Goal: Communication & Community: Share content

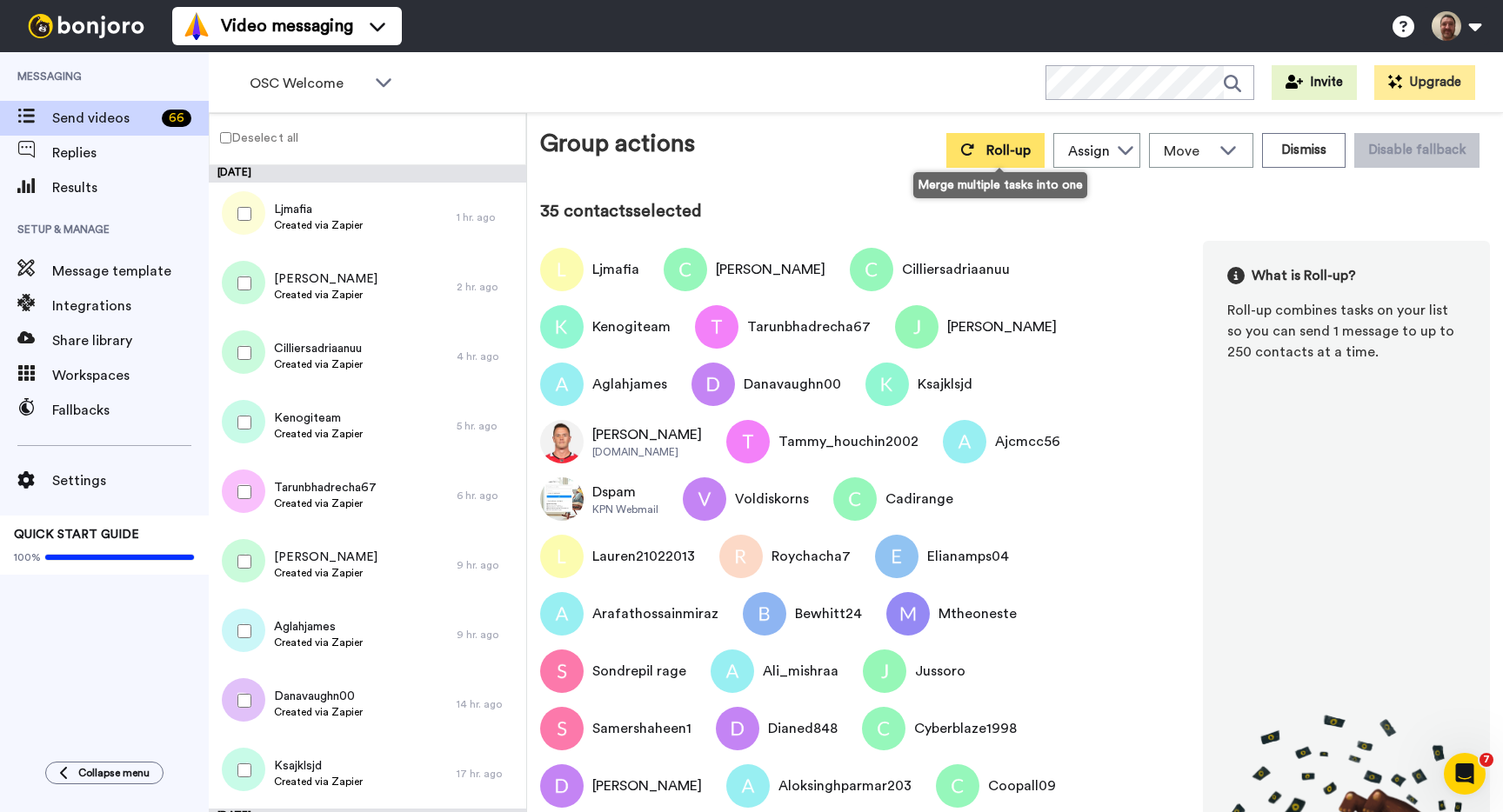
click at [1000, 149] on span "Roll-up" at bounding box center [1009, 150] width 44 height 14
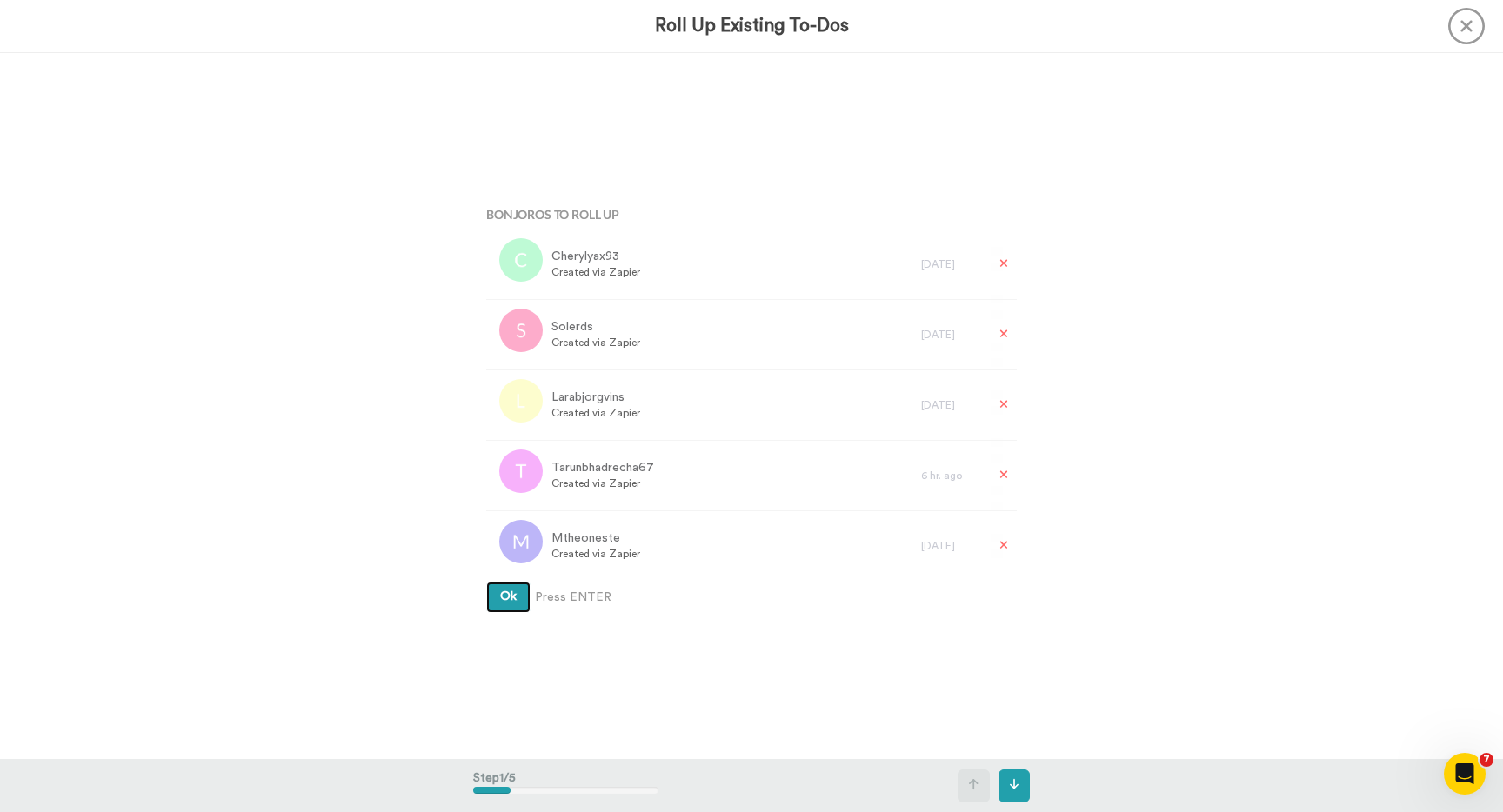
click at [487, 581] on button "Ok" at bounding box center [509, 597] width 44 height 32
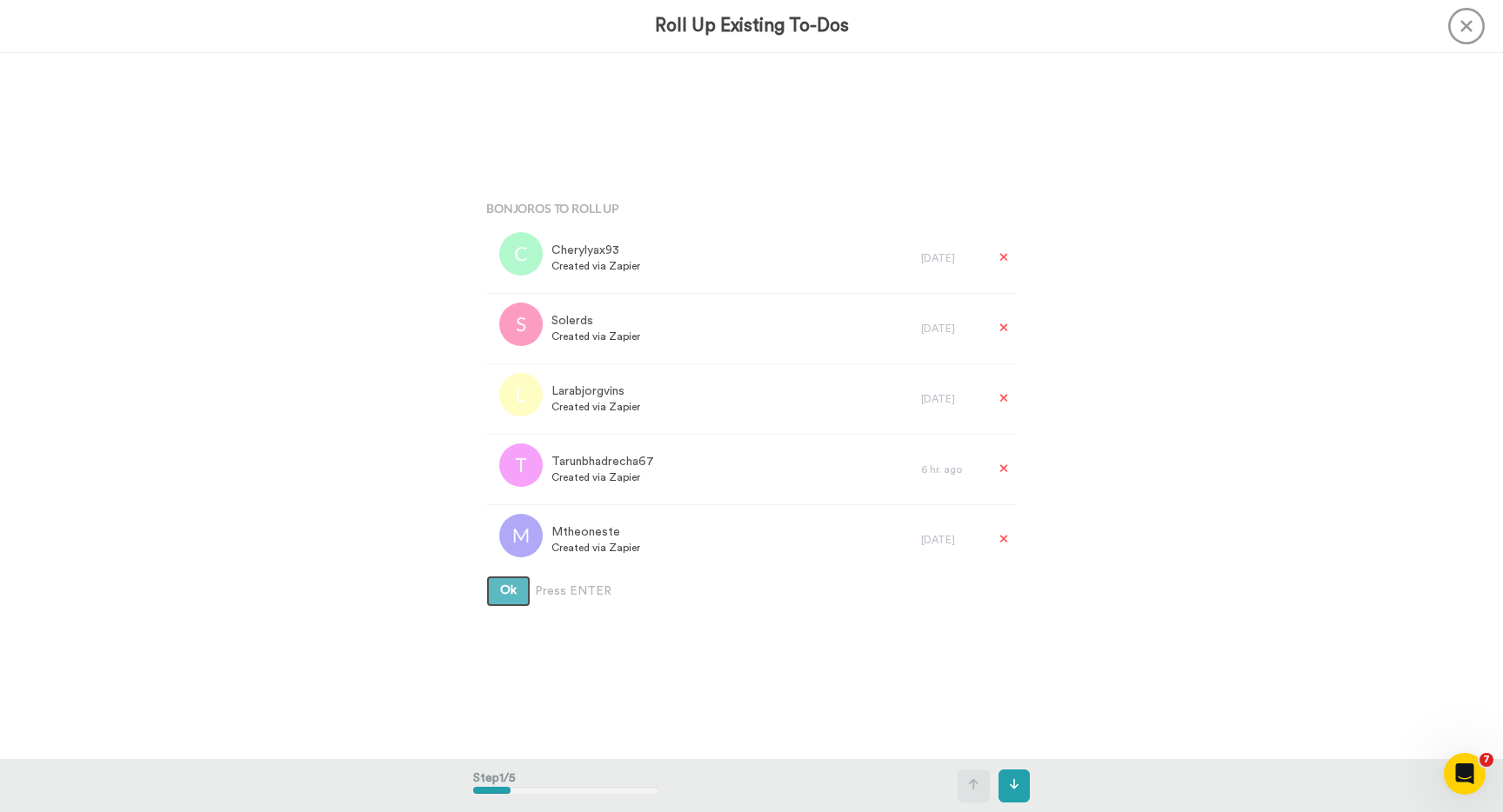
click at [487, 575] on button "Ok" at bounding box center [509, 591] width 44 height 32
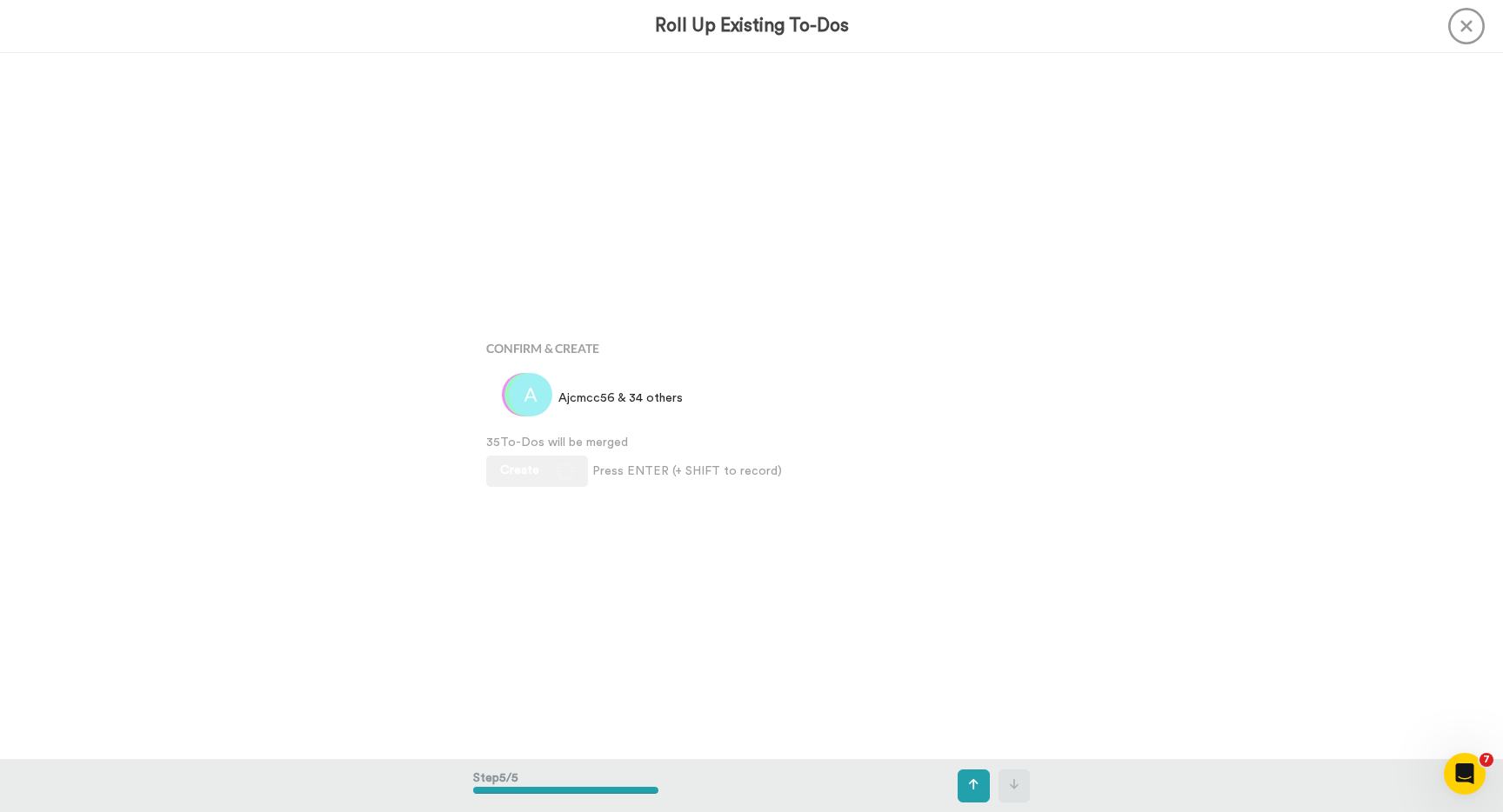
scroll to position [2824, 0]
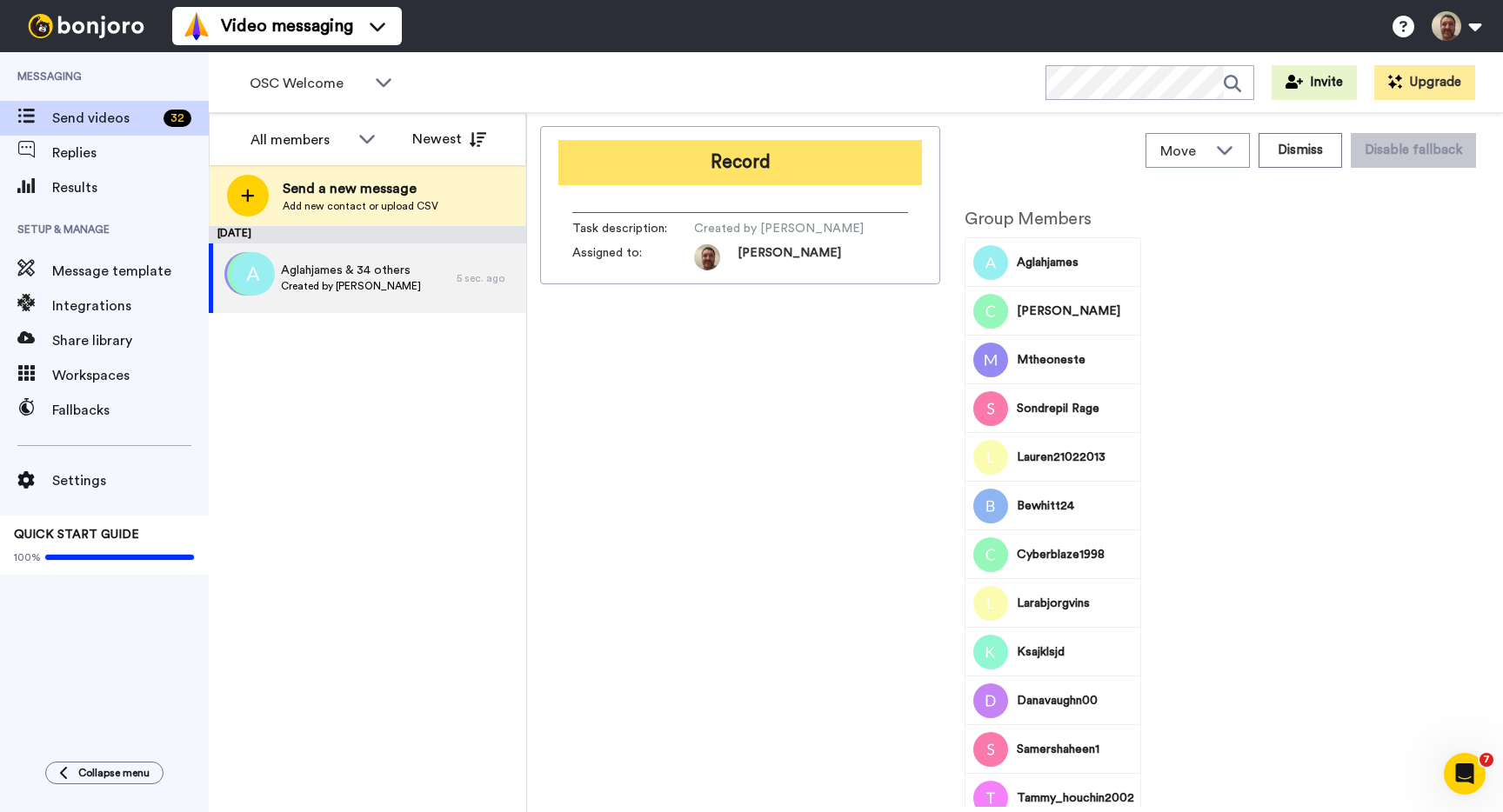
click at [749, 178] on button "Record" at bounding box center [740, 162] width 364 height 45
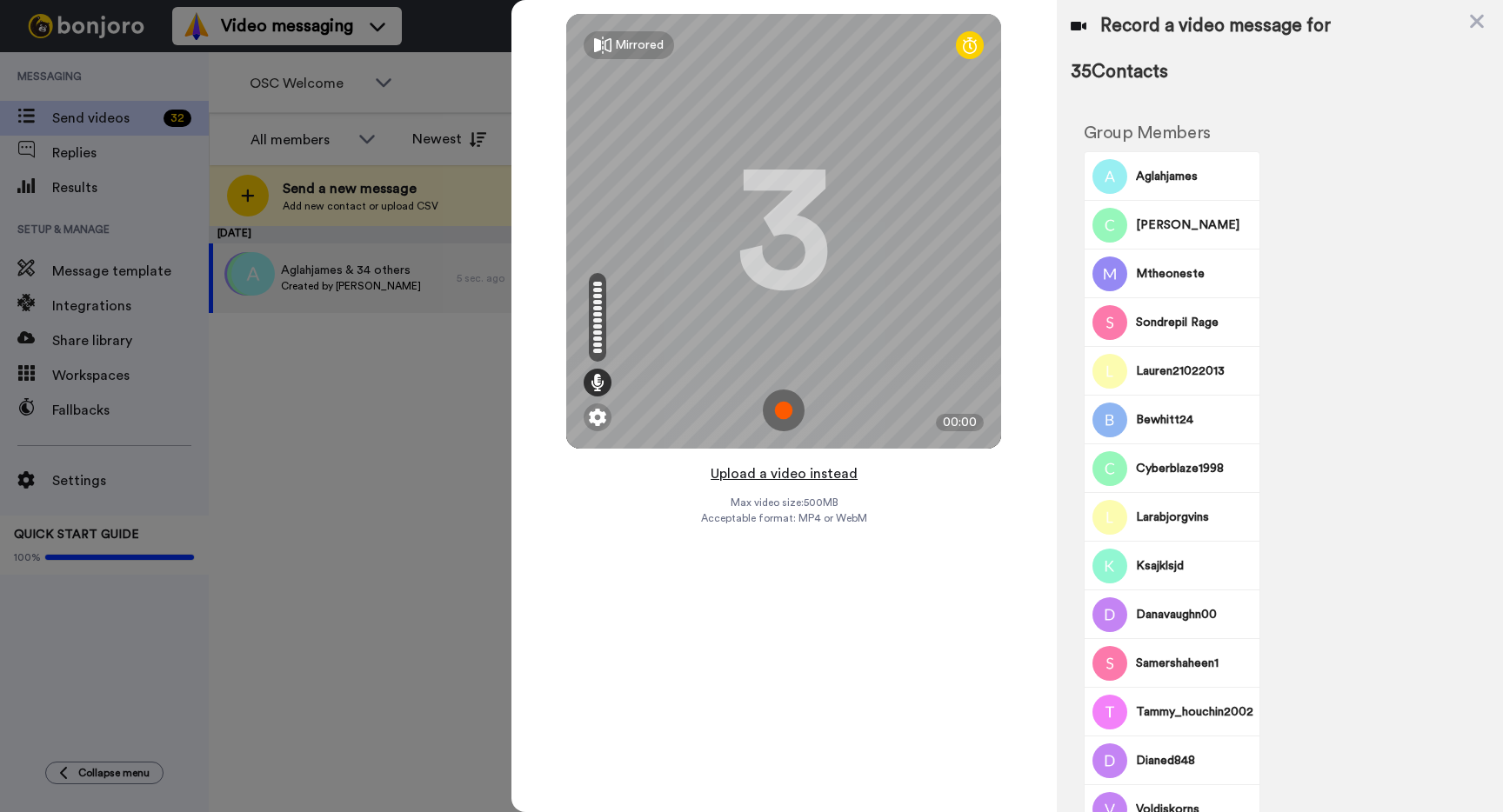
click at [779, 470] on button "Upload a video instead" at bounding box center [784, 474] width 157 height 23
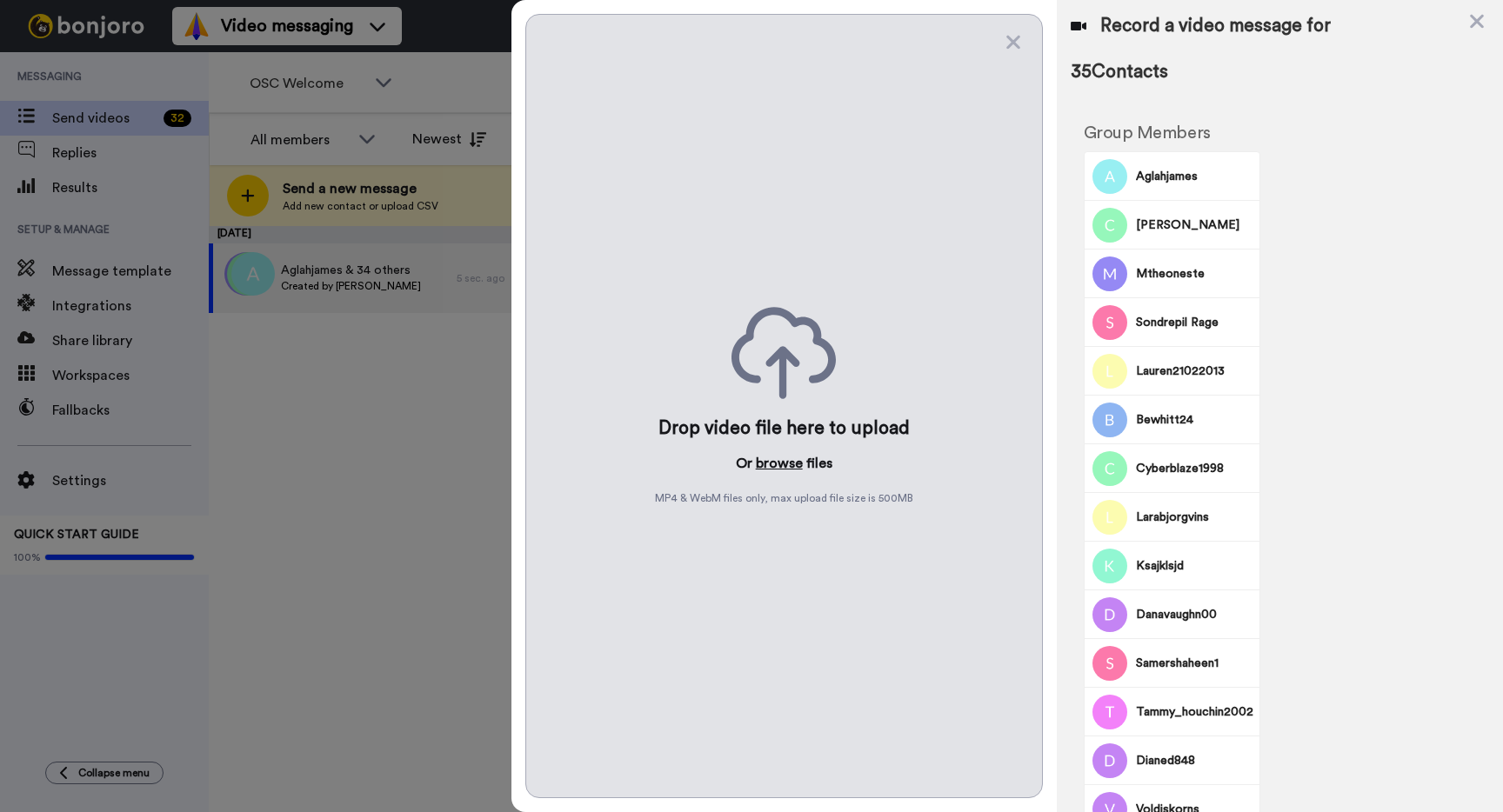
click at [780, 462] on button "browse" at bounding box center [779, 463] width 47 height 21
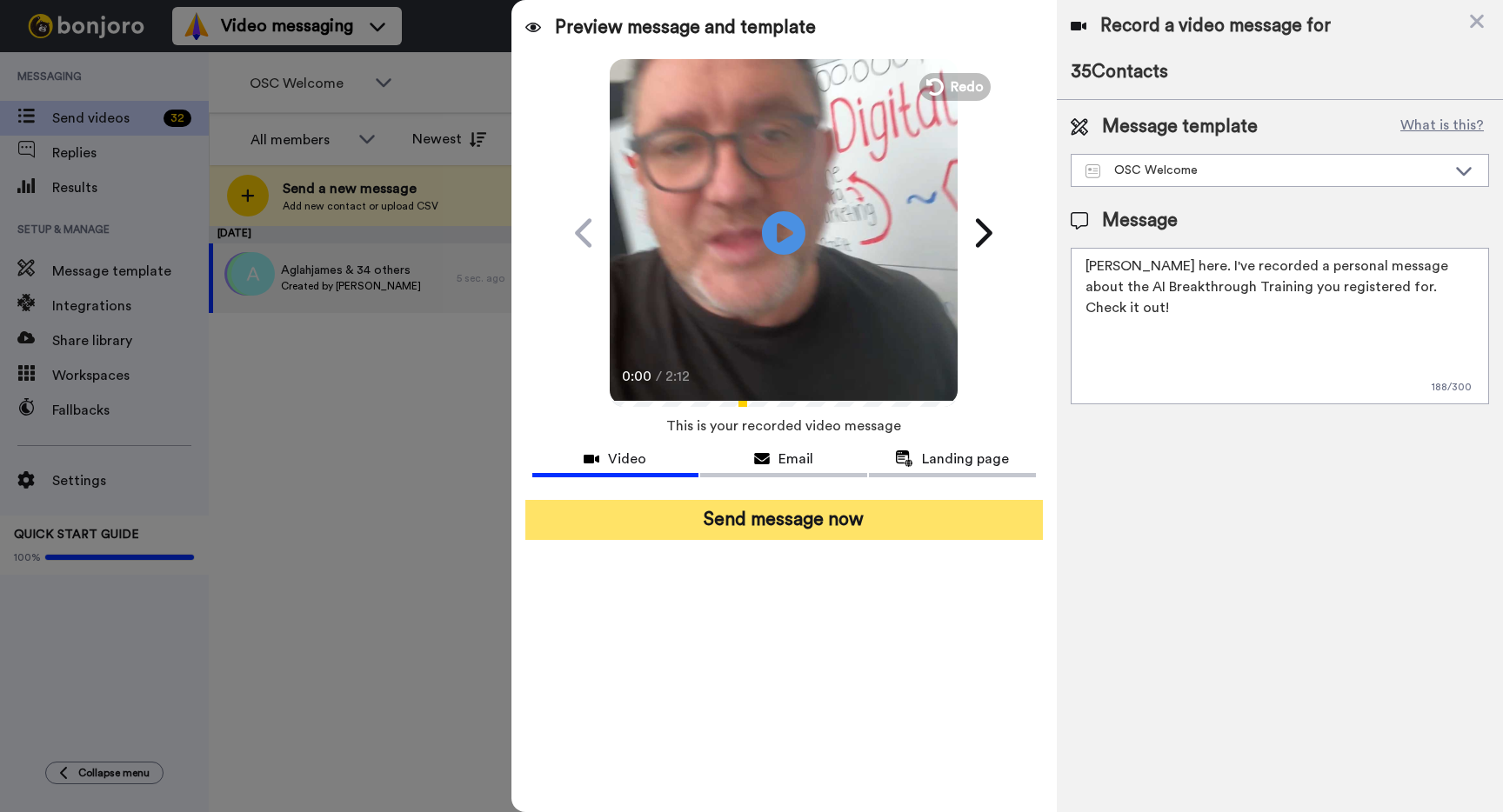
click at [778, 524] on button "Send message now" at bounding box center [784, 520] width 517 height 40
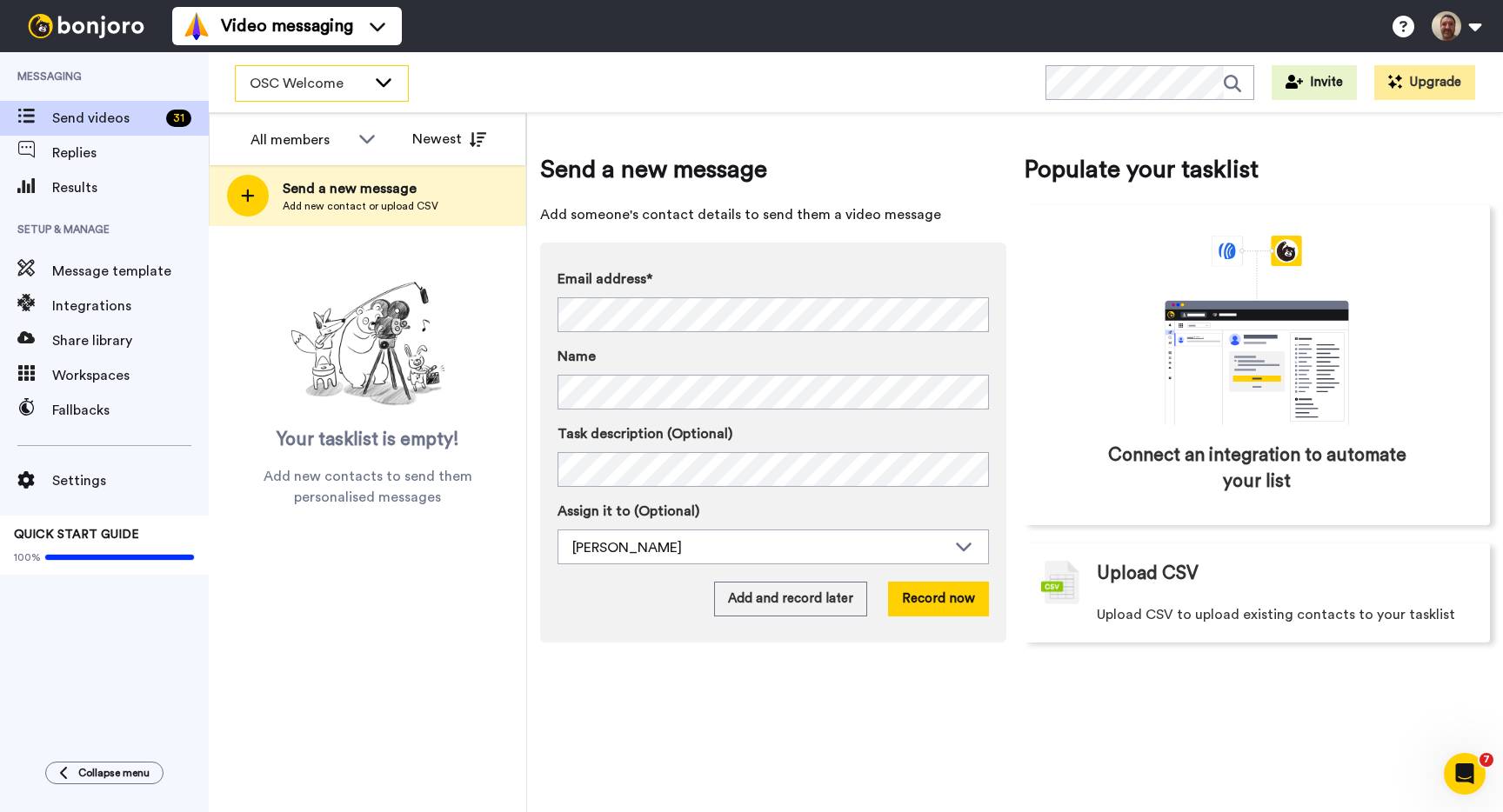
click at [352, 85] on span "OSC Welcome" at bounding box center [308, 83] width 117 height 21
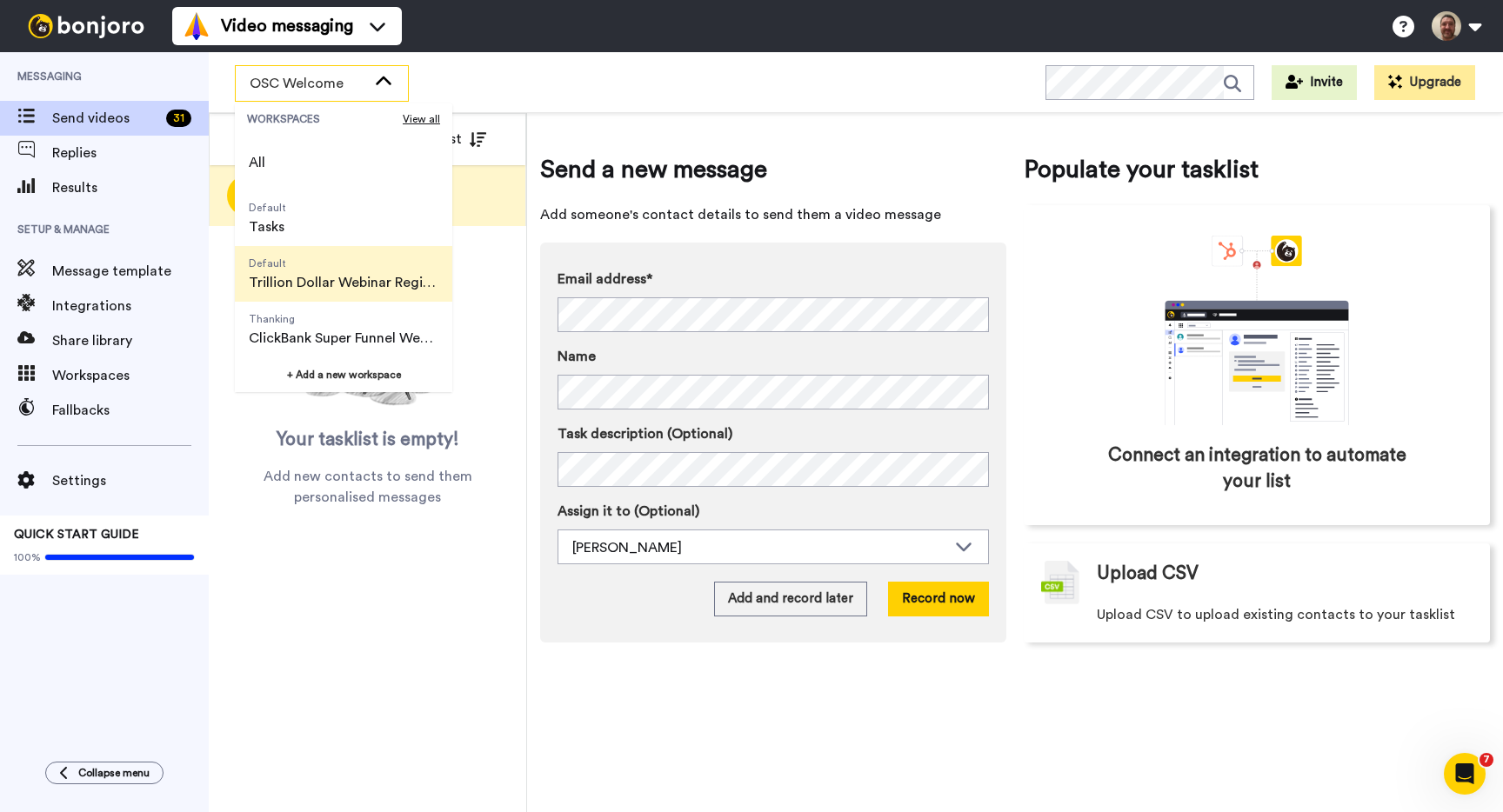
click at [314, 260] on span "Default" at bounding box center [344, 263] width 190 height 14
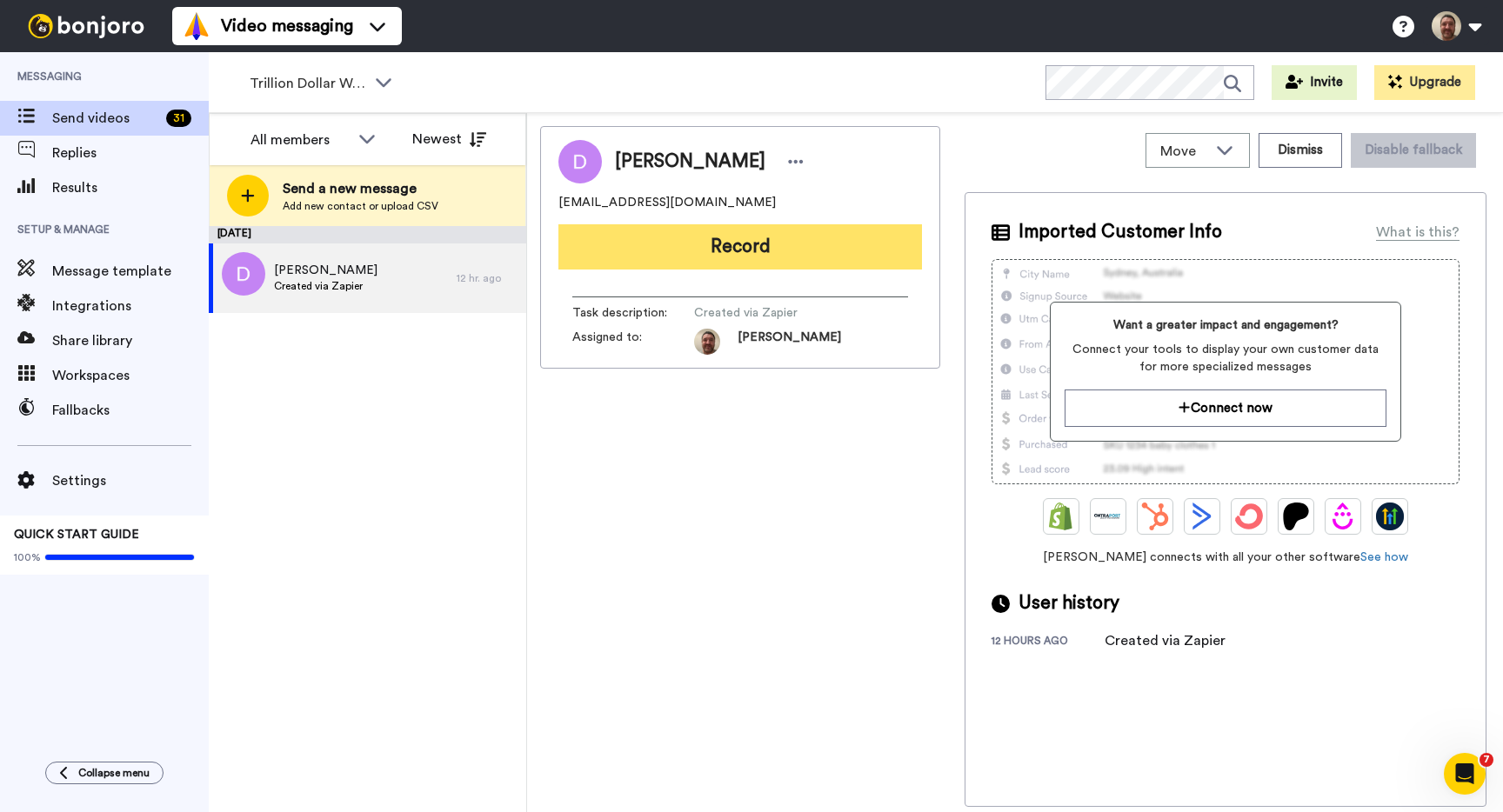
click at [681, 251] on button "Record" at bounding box center [740, 246] width 364 height 45
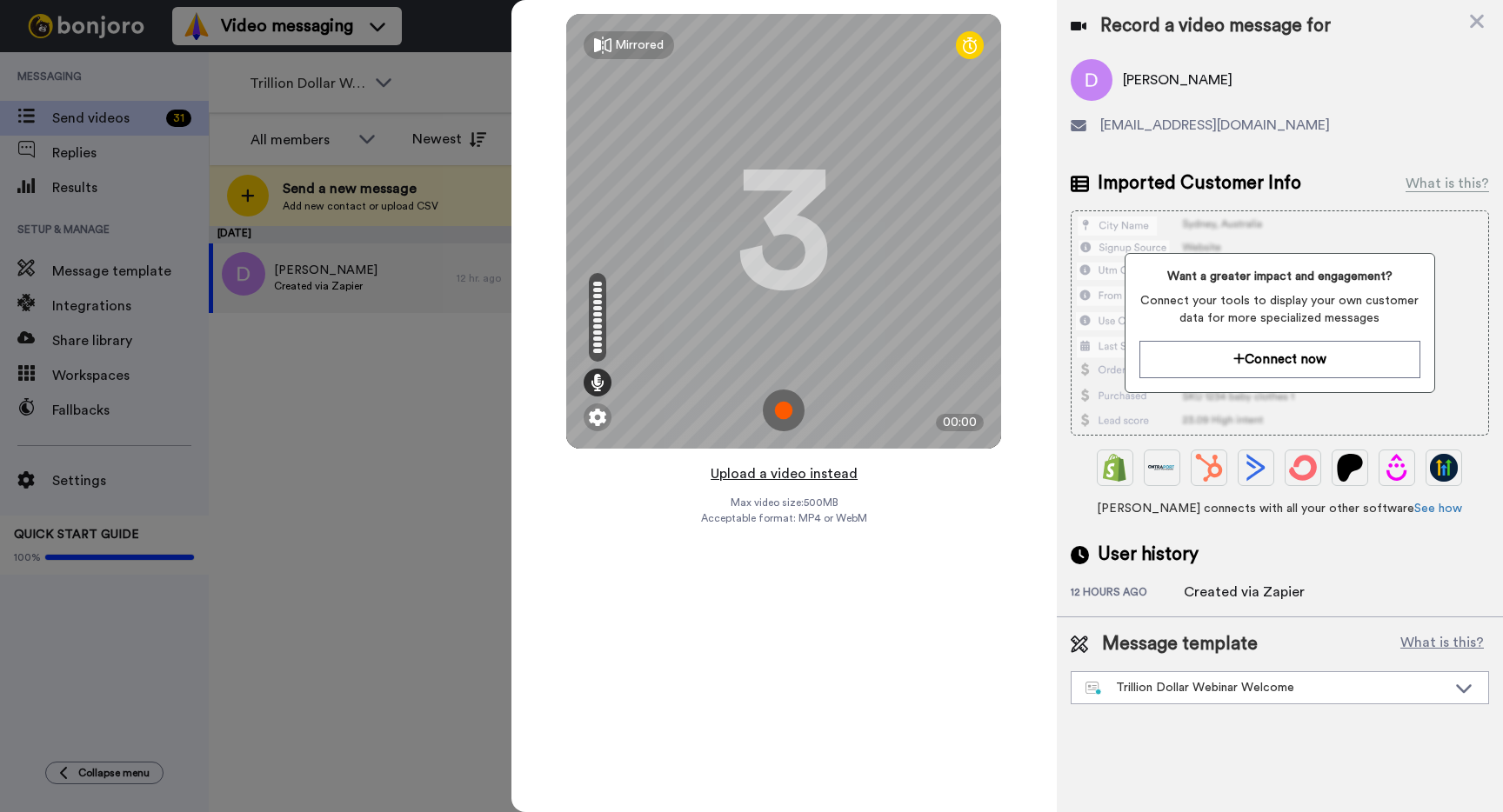
click at [753, 472] on button "Upload a video instead" at bounding box center [784, 474] width 157 height 23
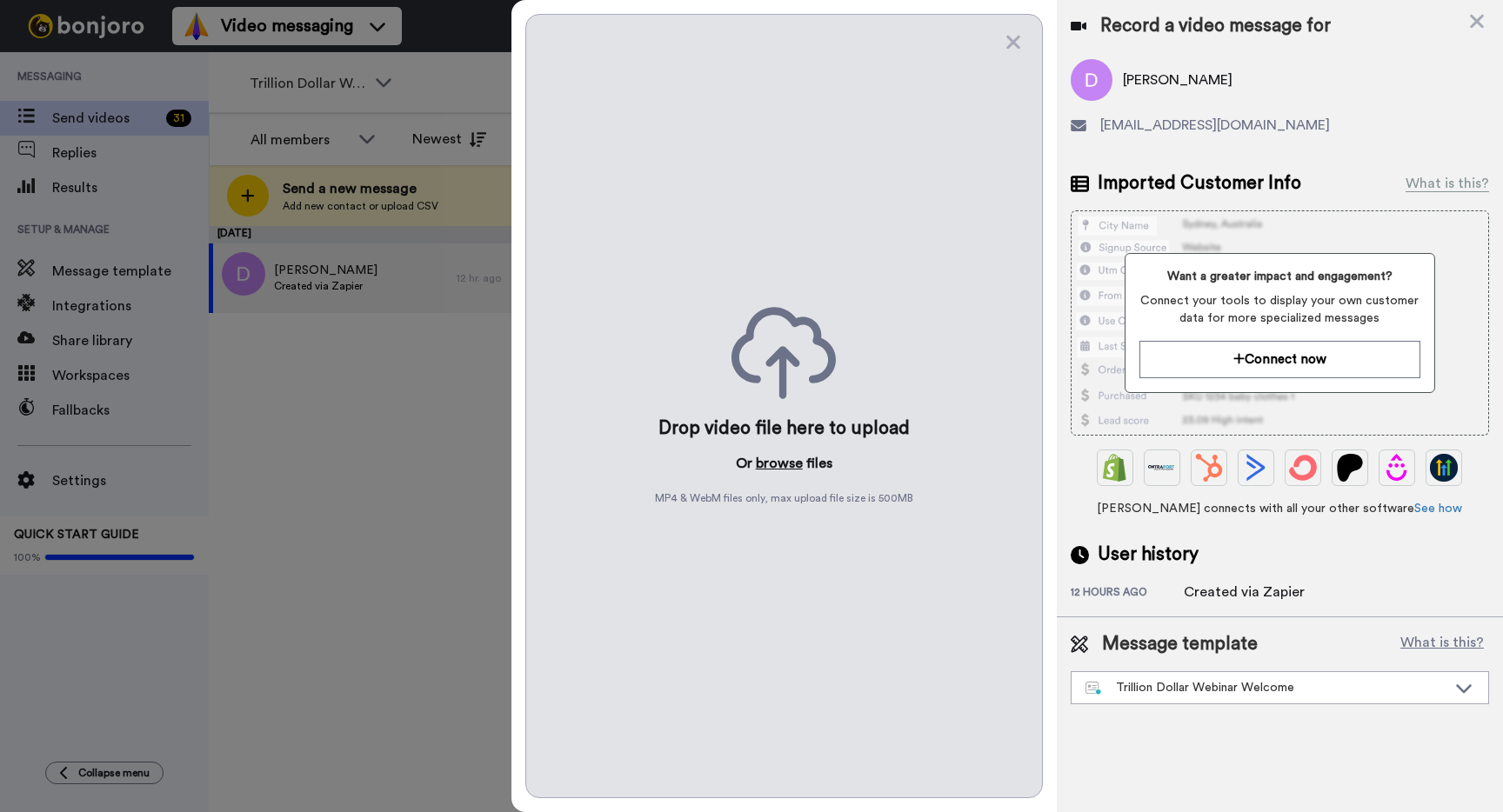
click at [789, 457] on button "browse" at bounding box center [779, 463] width 47 height 21
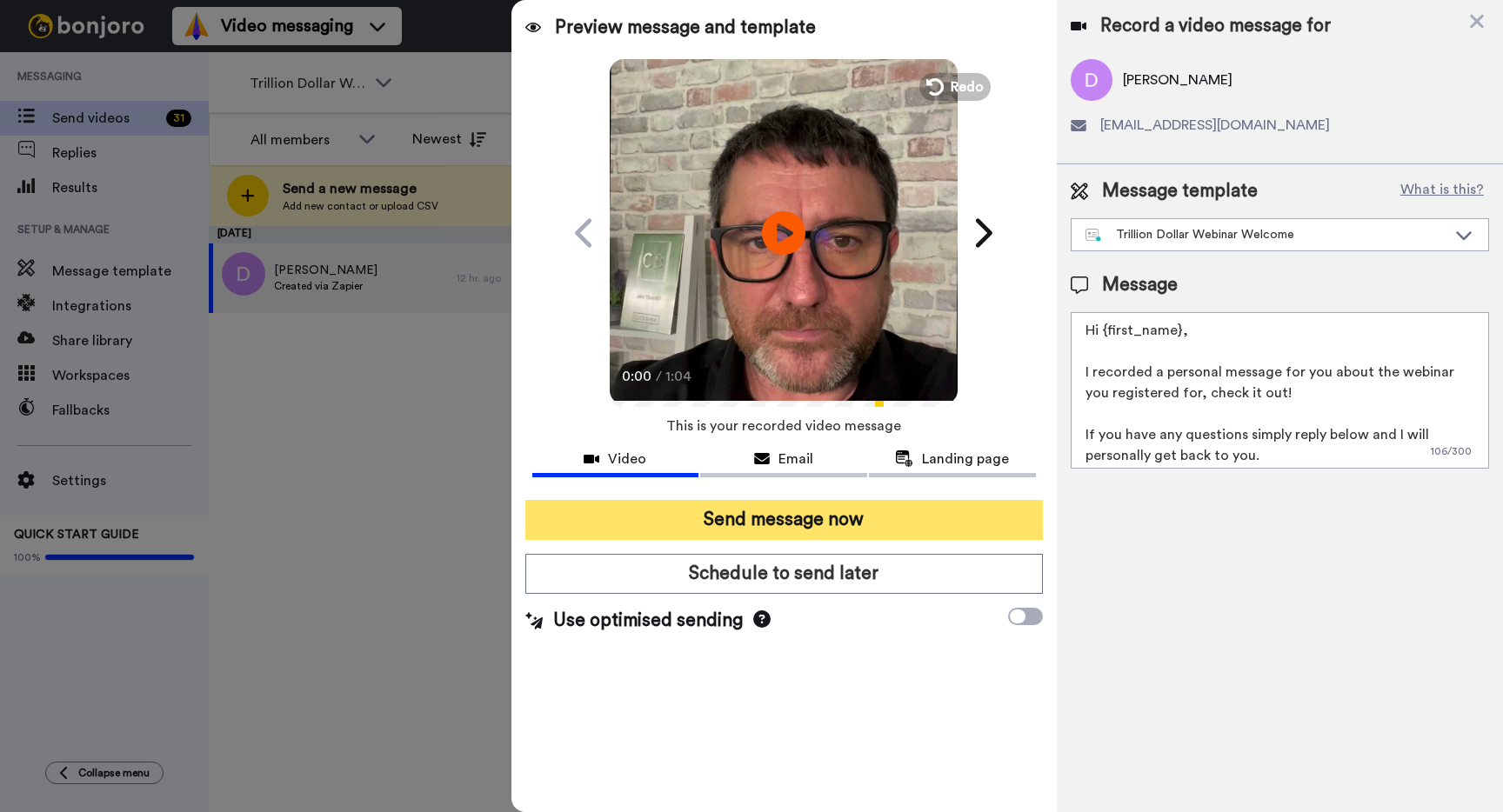
click at [801, 509] on button "Send message now" at bounding box center [784, 520] width 517 height 40
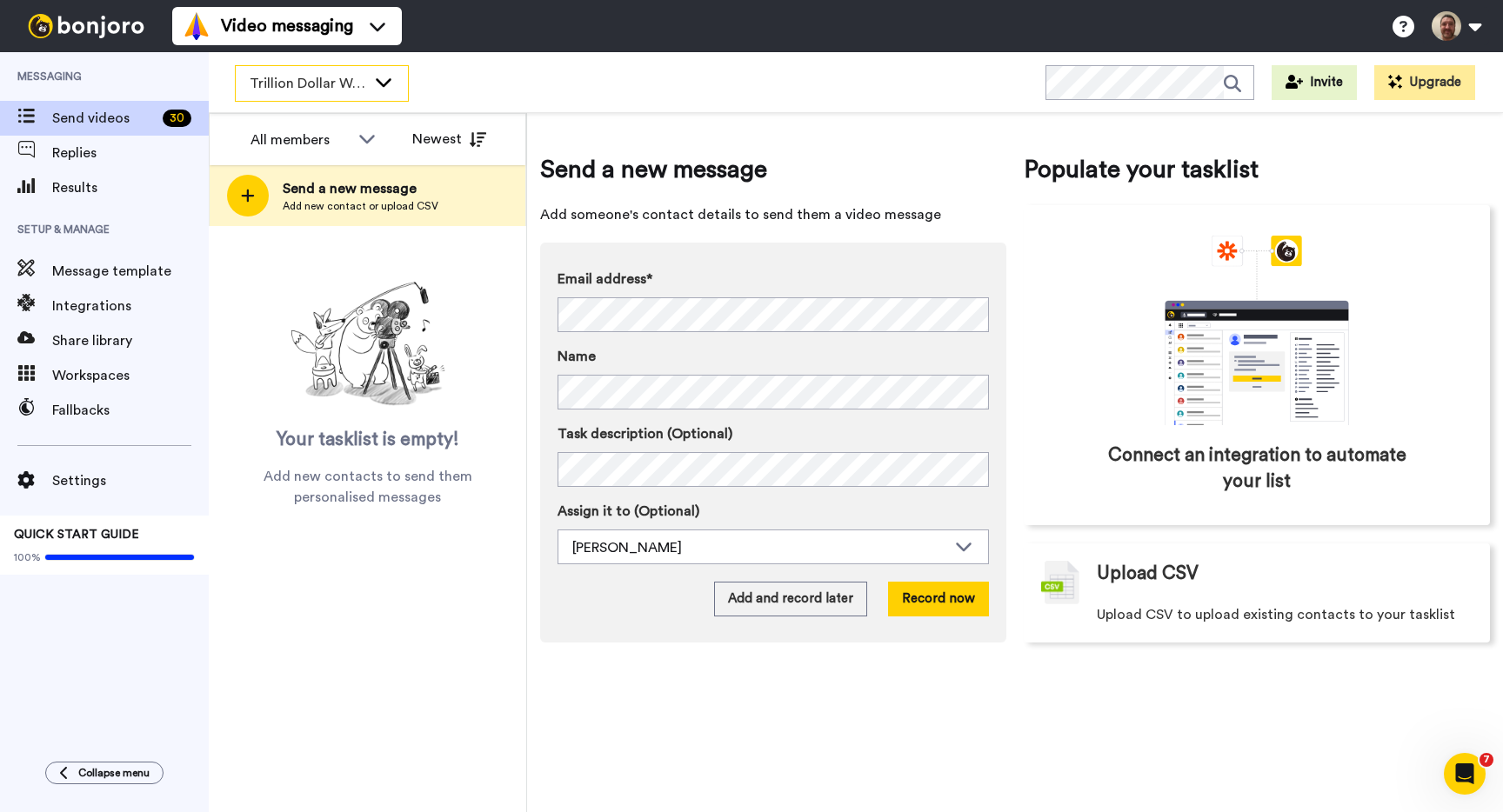
click at [356, 79] on span "Trillion Dollar Webinar Registrants" at bounding box center [308, 83] width 117 height 21
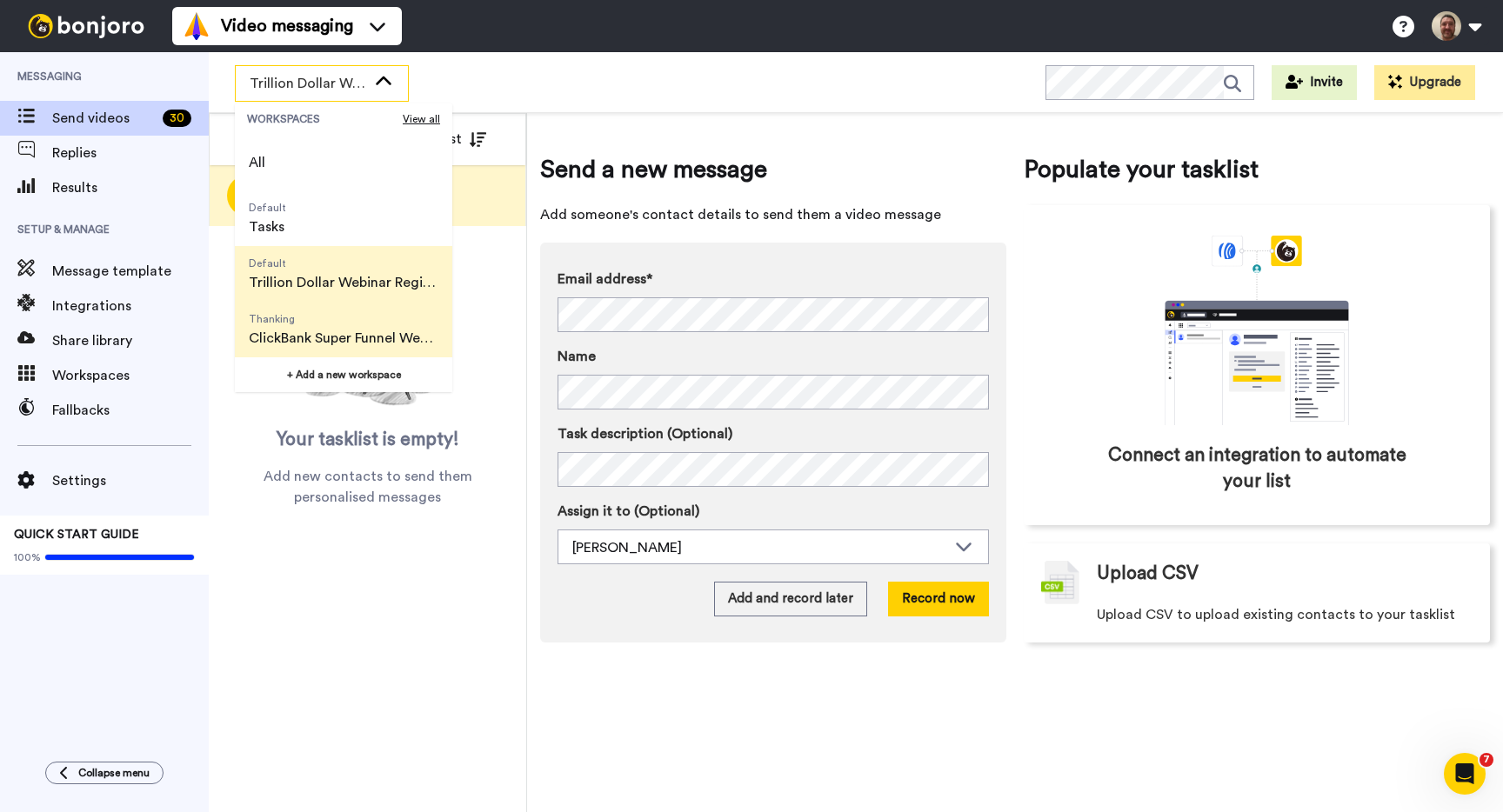
scroll to position [111, 0]
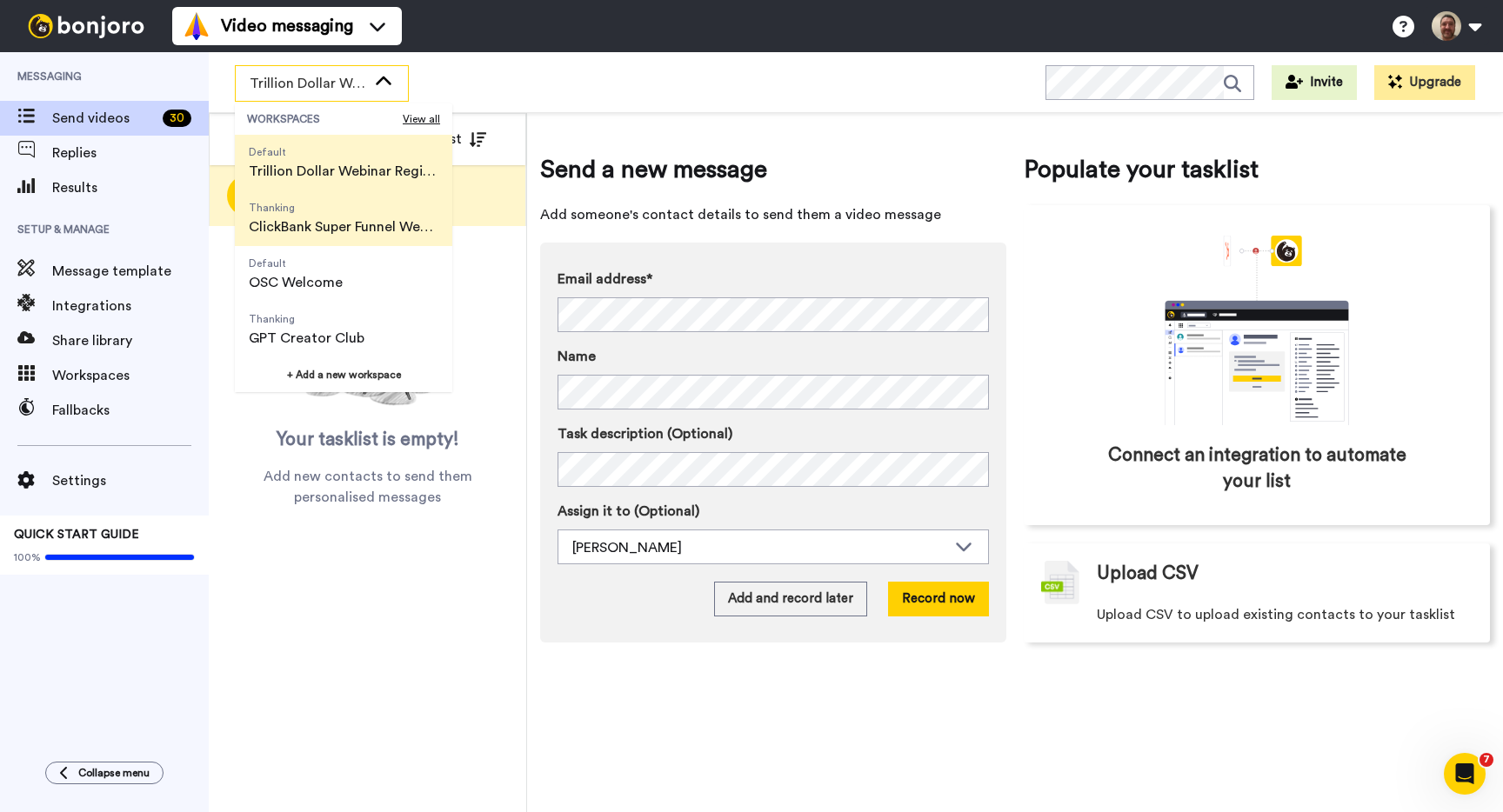
click at [344, 232] on span "ClickBank Super Funnel Webinar Registrants" at bounding box center [344, 227] width 190 height 21
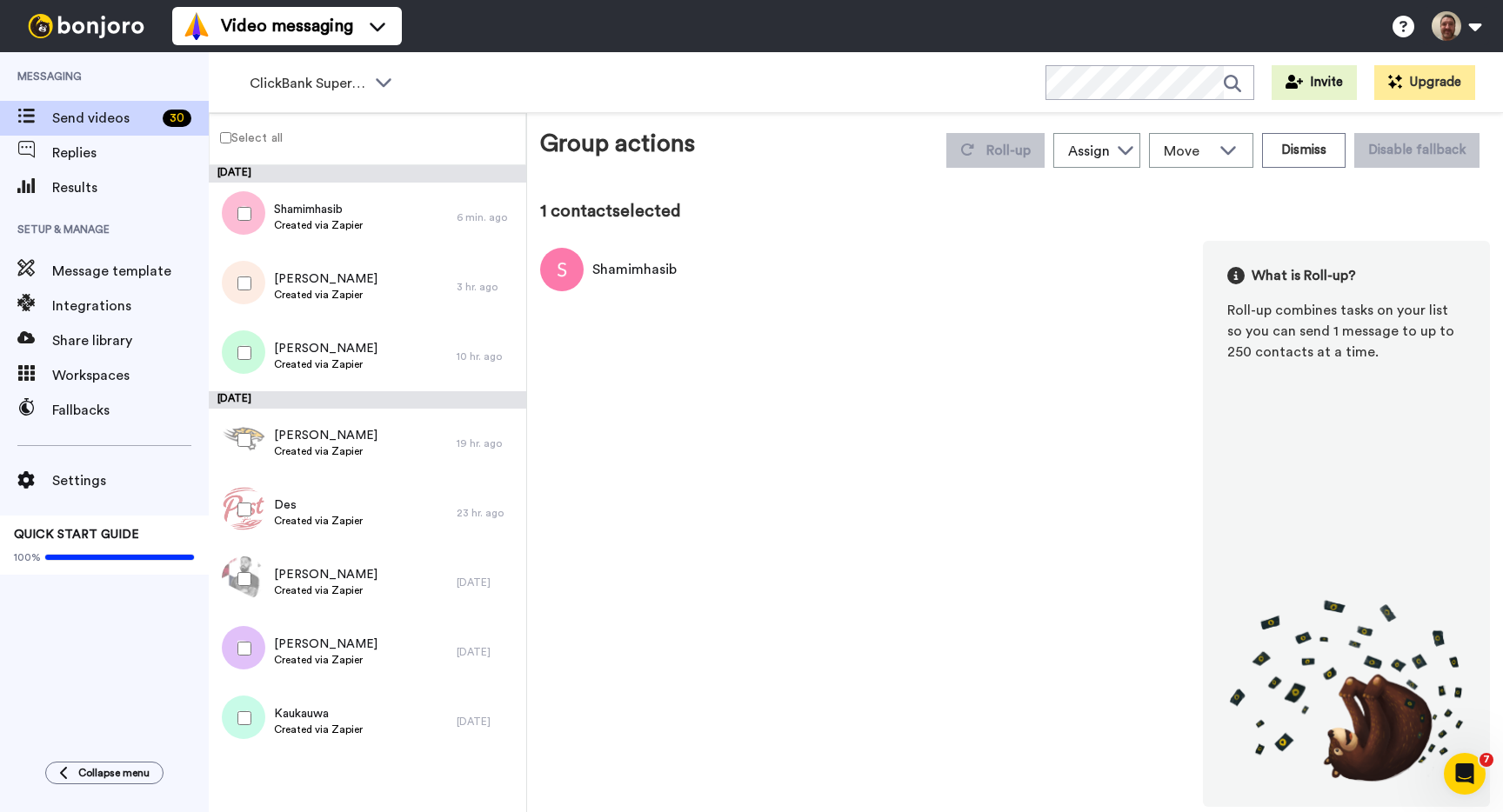
click at [226, 129] on label "Select all" at bounding box center [246, 138] width 73 height 21
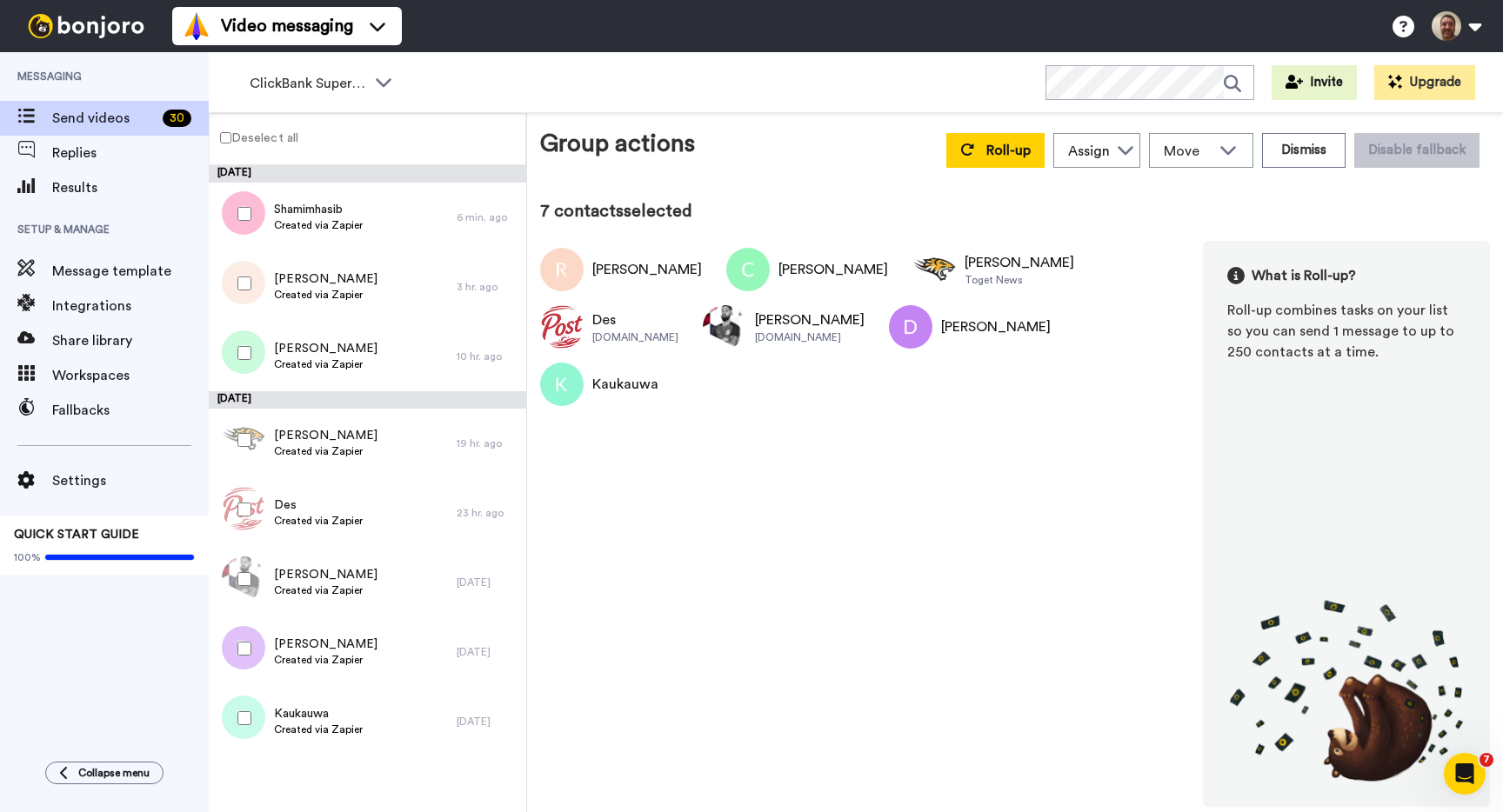
click at [986, 127] on div "Roll-up Assign John Thornhill Move WORKSPACES View all Default Tasks Default Tr…" at bounding box center [1213, 150] width 554 height 49
click at [985, 145] on button "Roll-up" at bounding box center [995, 150] width 99 height 34
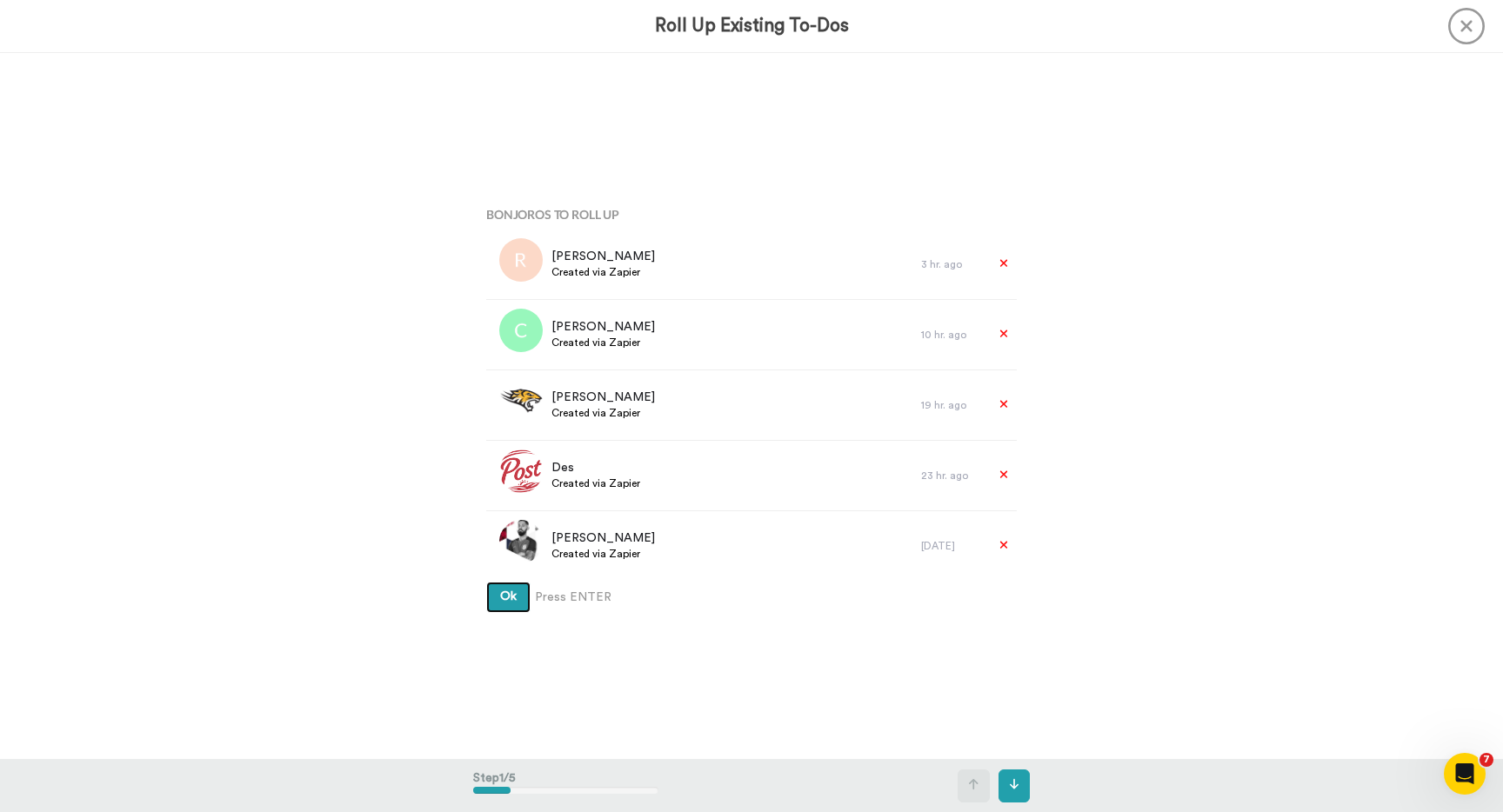
click at [487, 581] on button "Ok" at bounding box center [509, 597] width 44 height 32
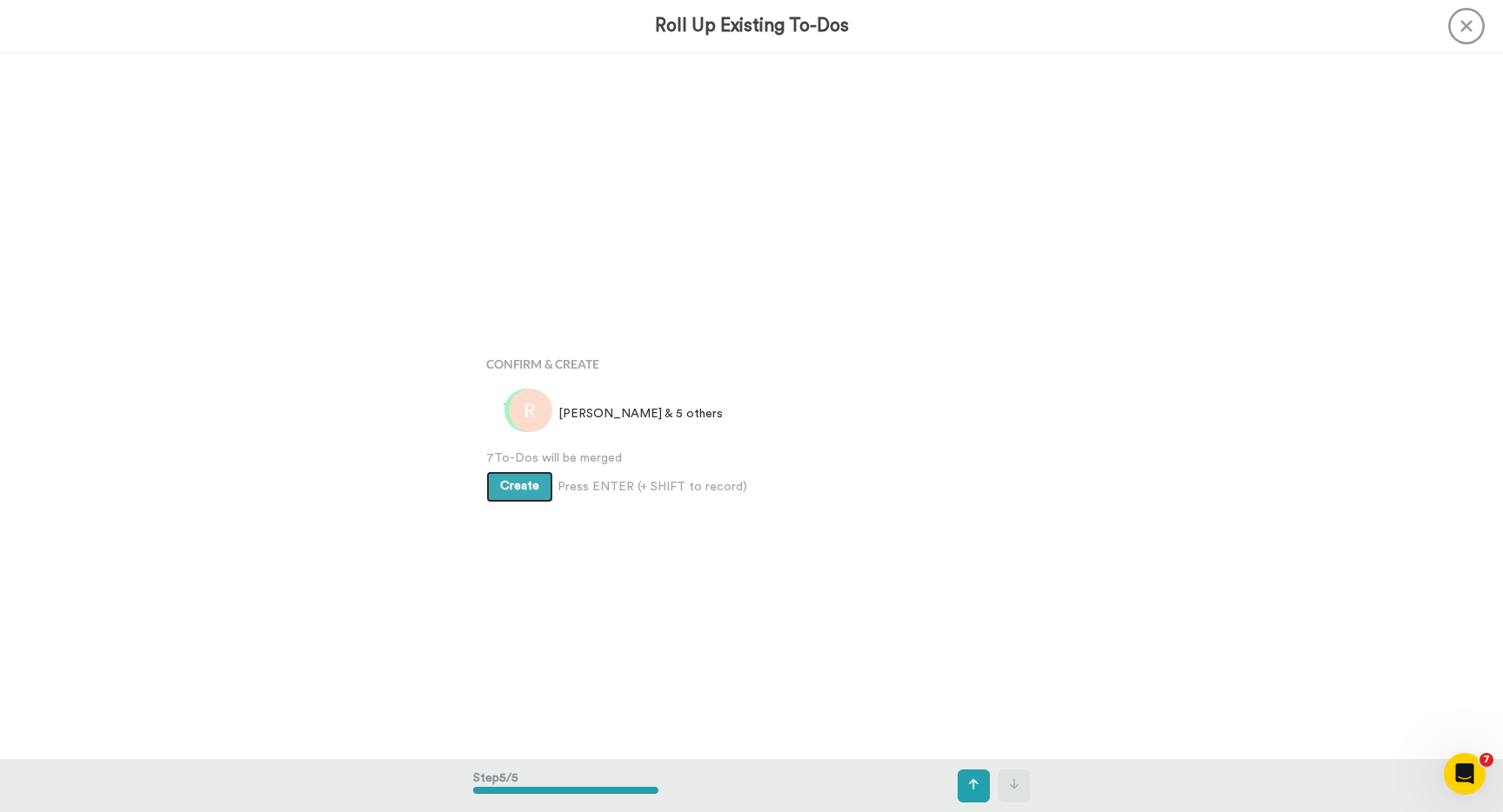
scroll to position [2824, 0]
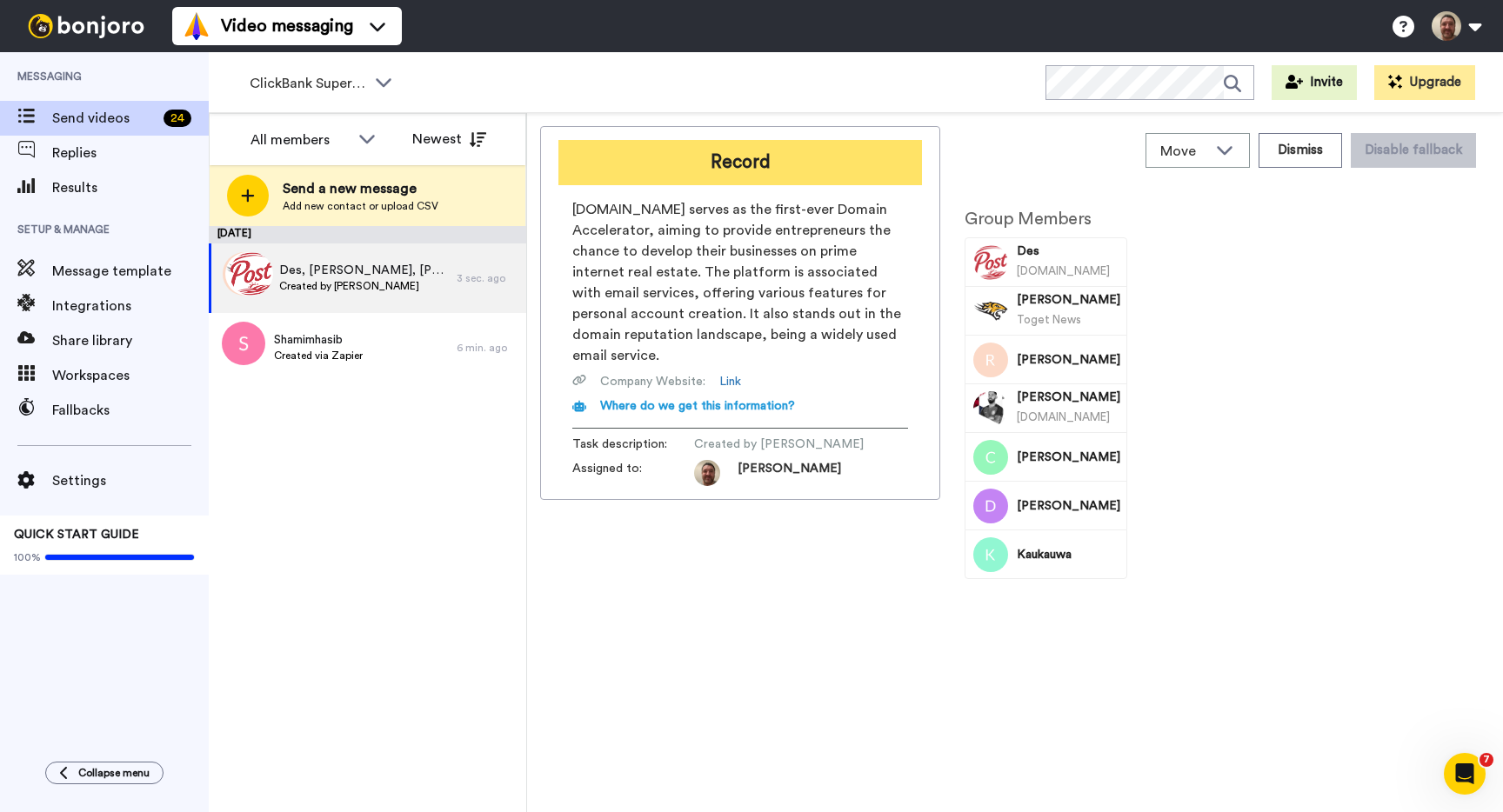
click at [742, 161] on button "Record" at bounding box center [740, 162] width 364 height 45
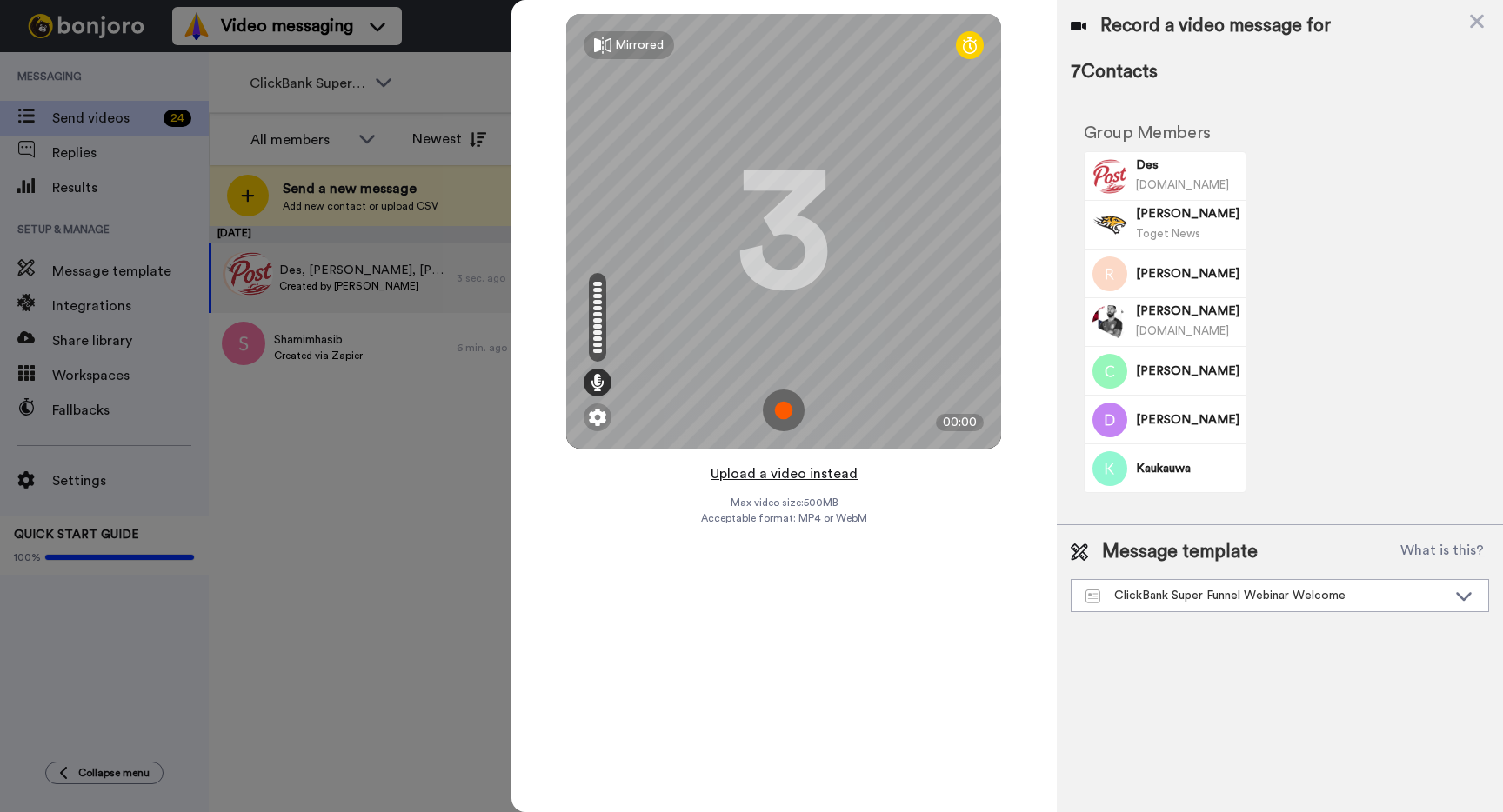
click at [779, 476] on button "Upload a video instead" at bounding box center [784, 474] width 157 height 23
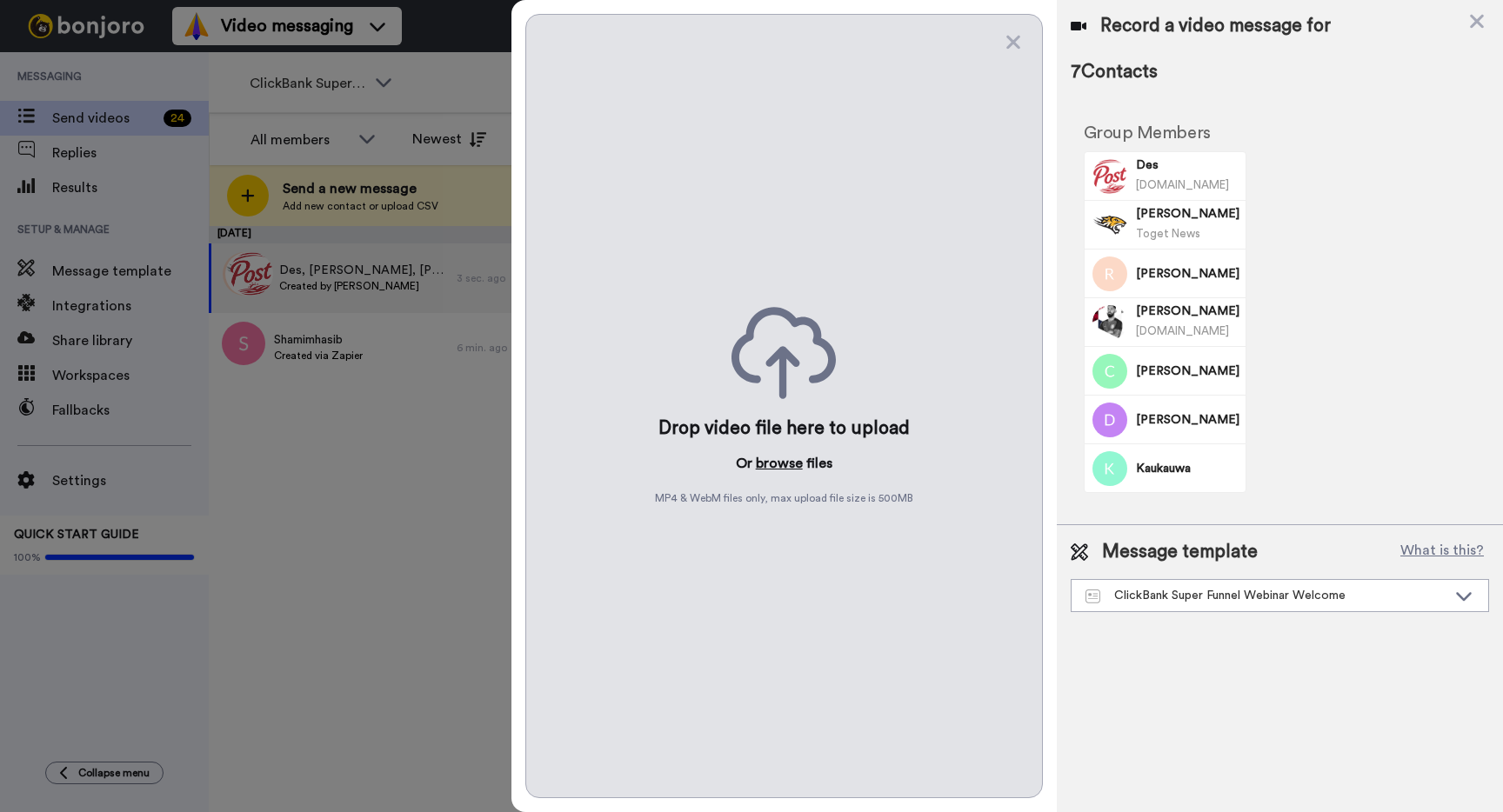
click at [778, 466] on button "browse" at bounding box center [779, 463] width 47 height 21
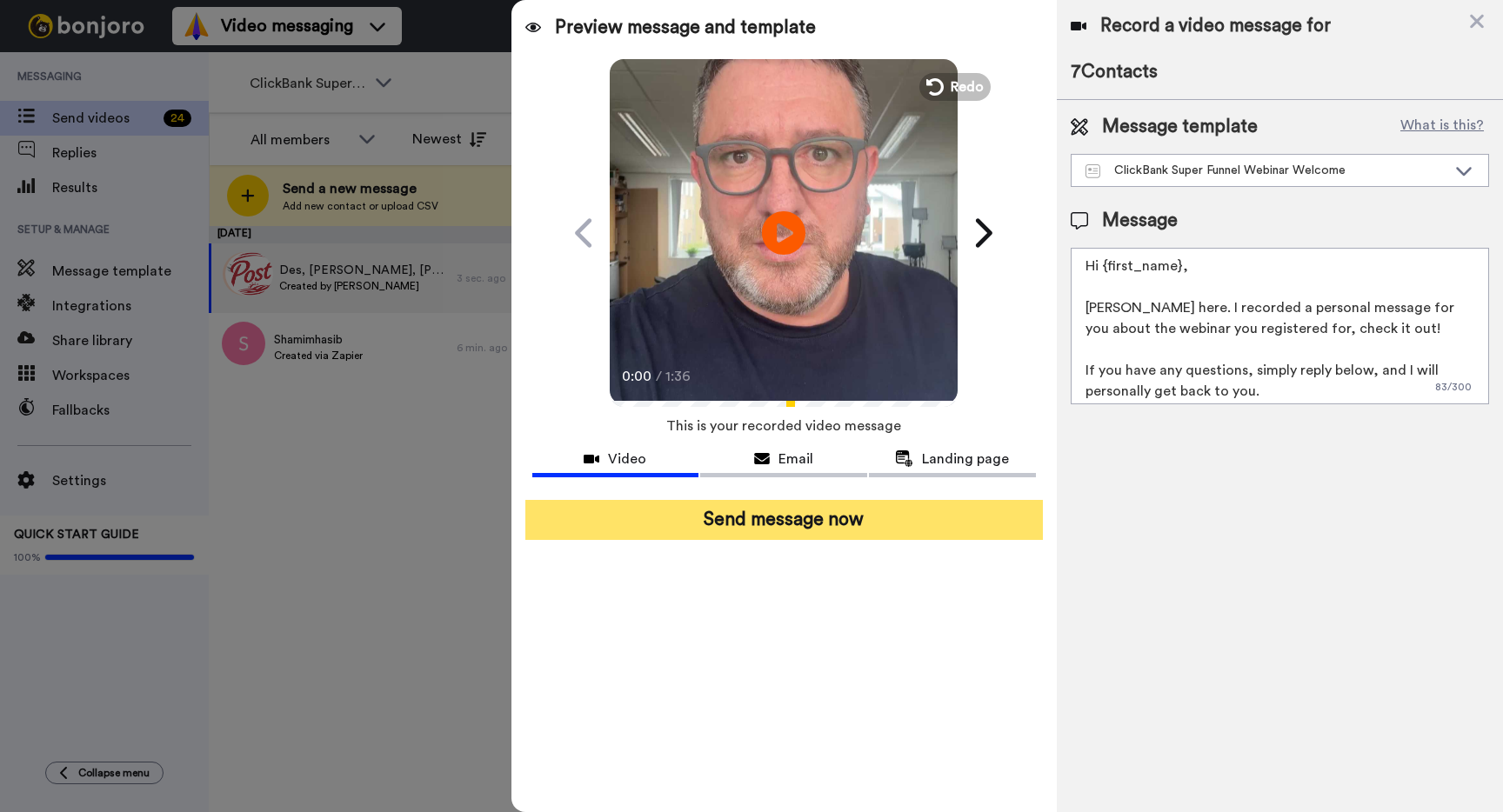
click at [772, 511] on button "Send message now" at bounding box center [784, 520] width 517 height 40
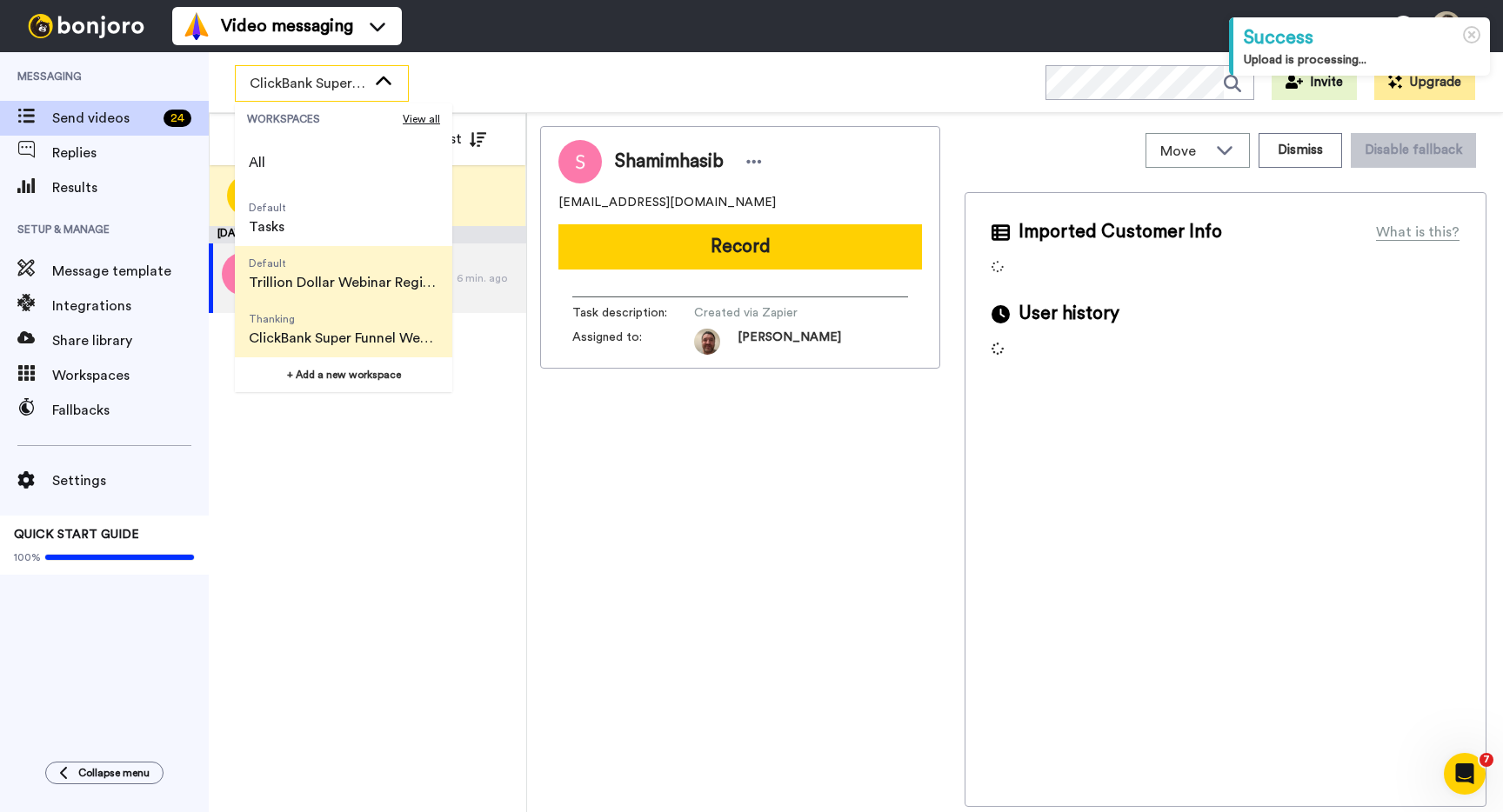
scroll to position [111, 0]
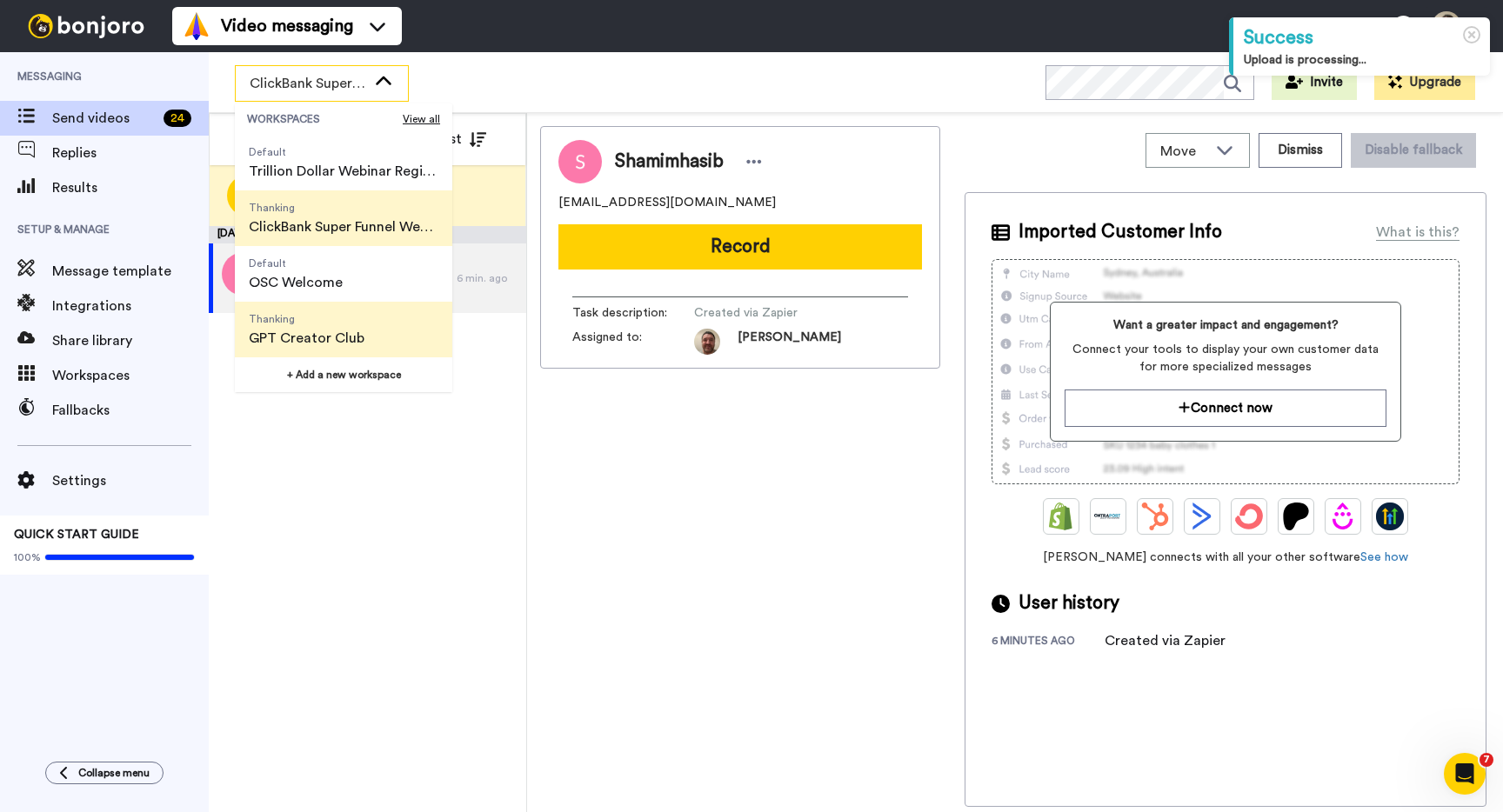
click at [354, 321] on span "Thanking" at bounding box center [307, 319] width 116 height 14
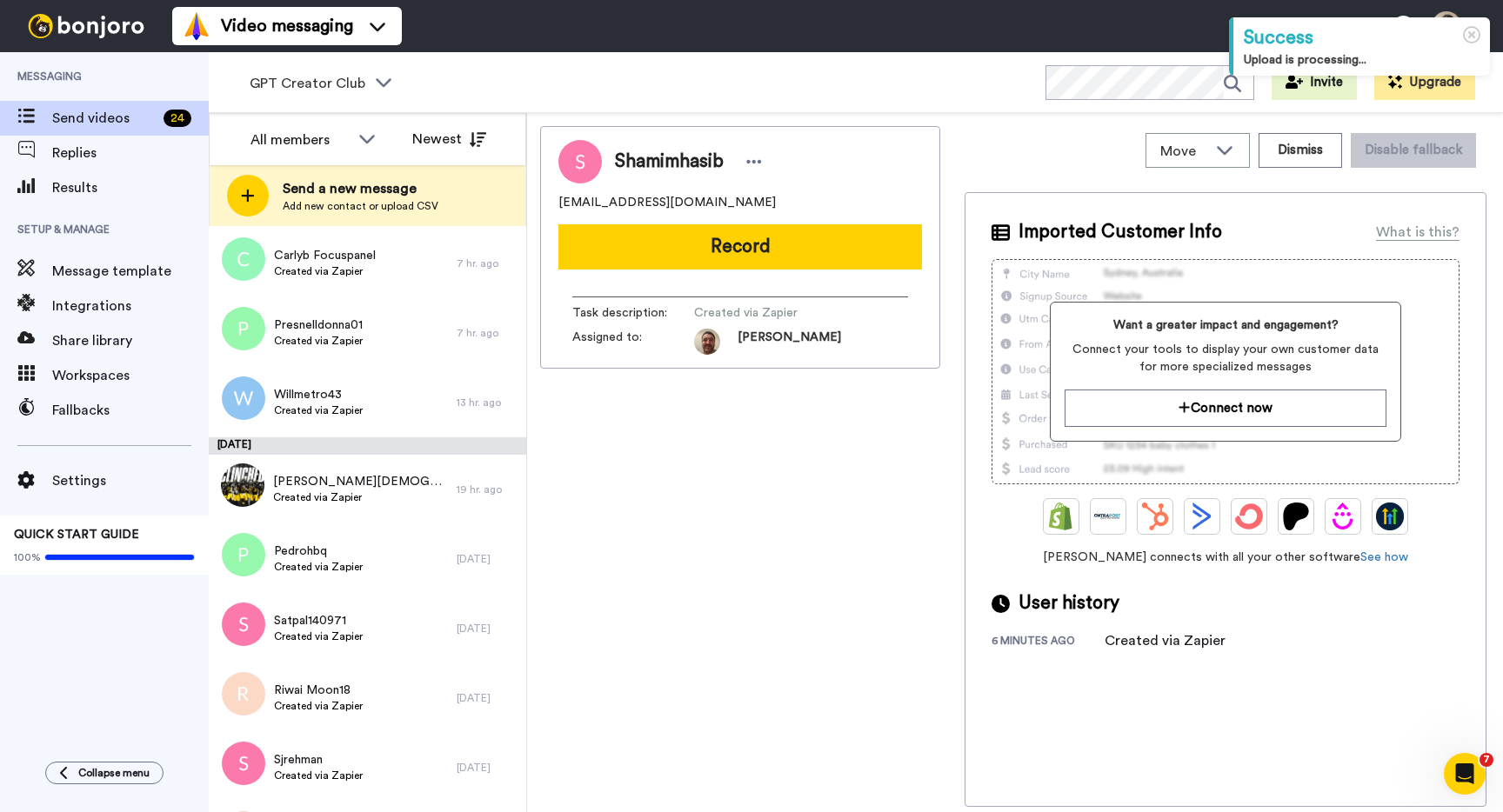
scroll to position [0, 0]
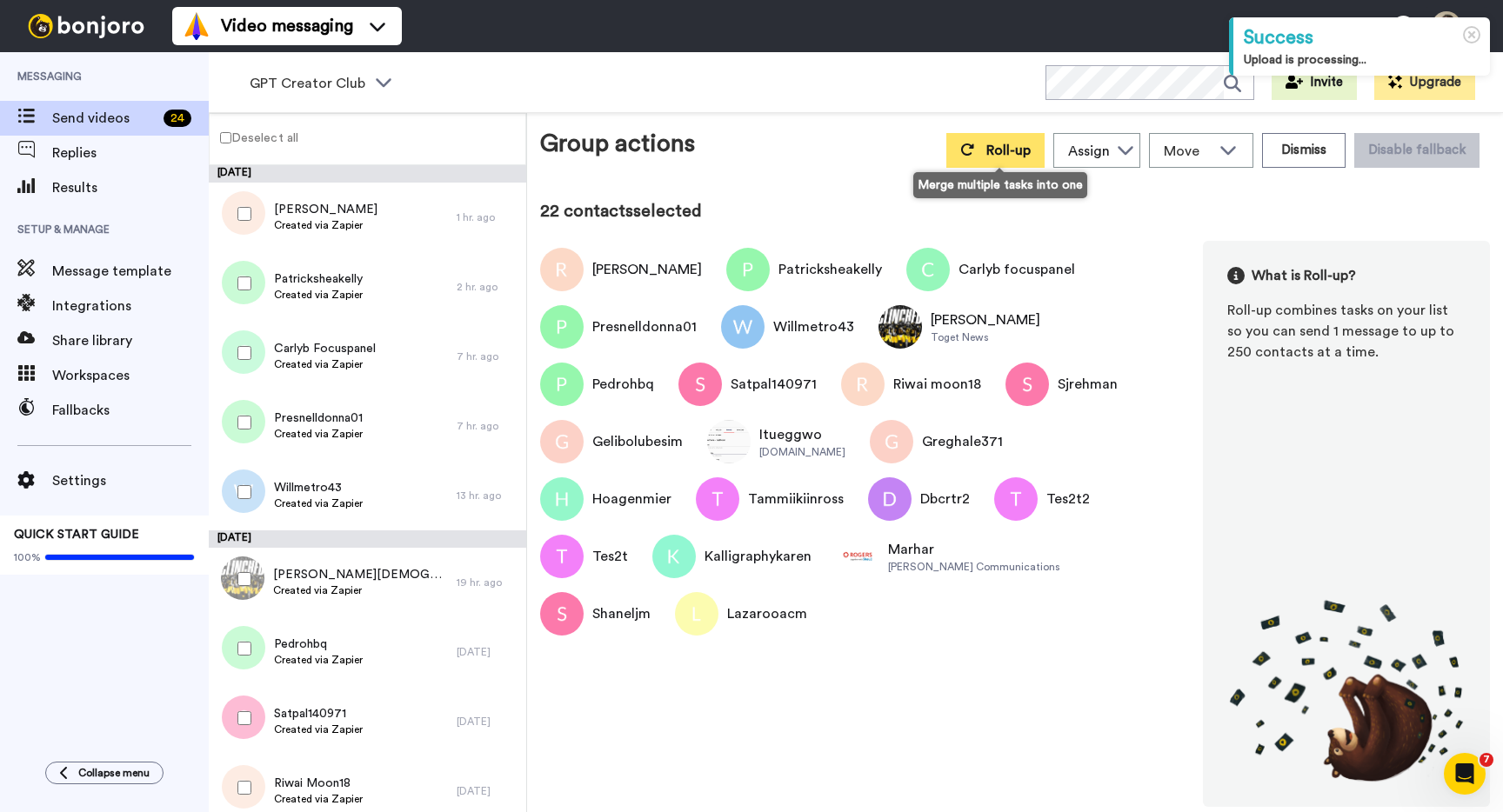
click at [971, 146] on icon at bounding box center [967, 149] width 14 height 14
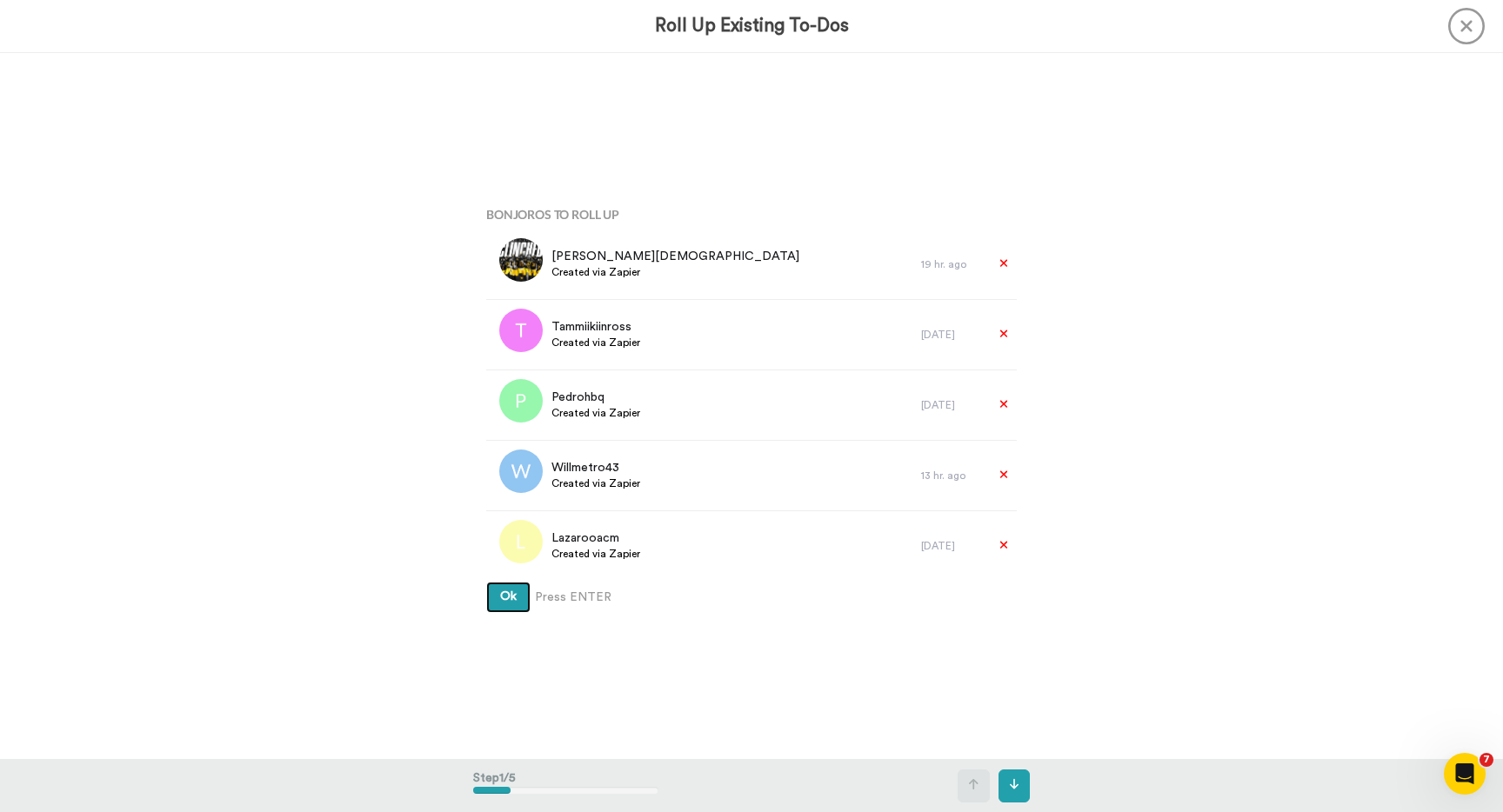
click at [487, 581] on button "Ok" at bounding box center [509, 597] width 44 height 32
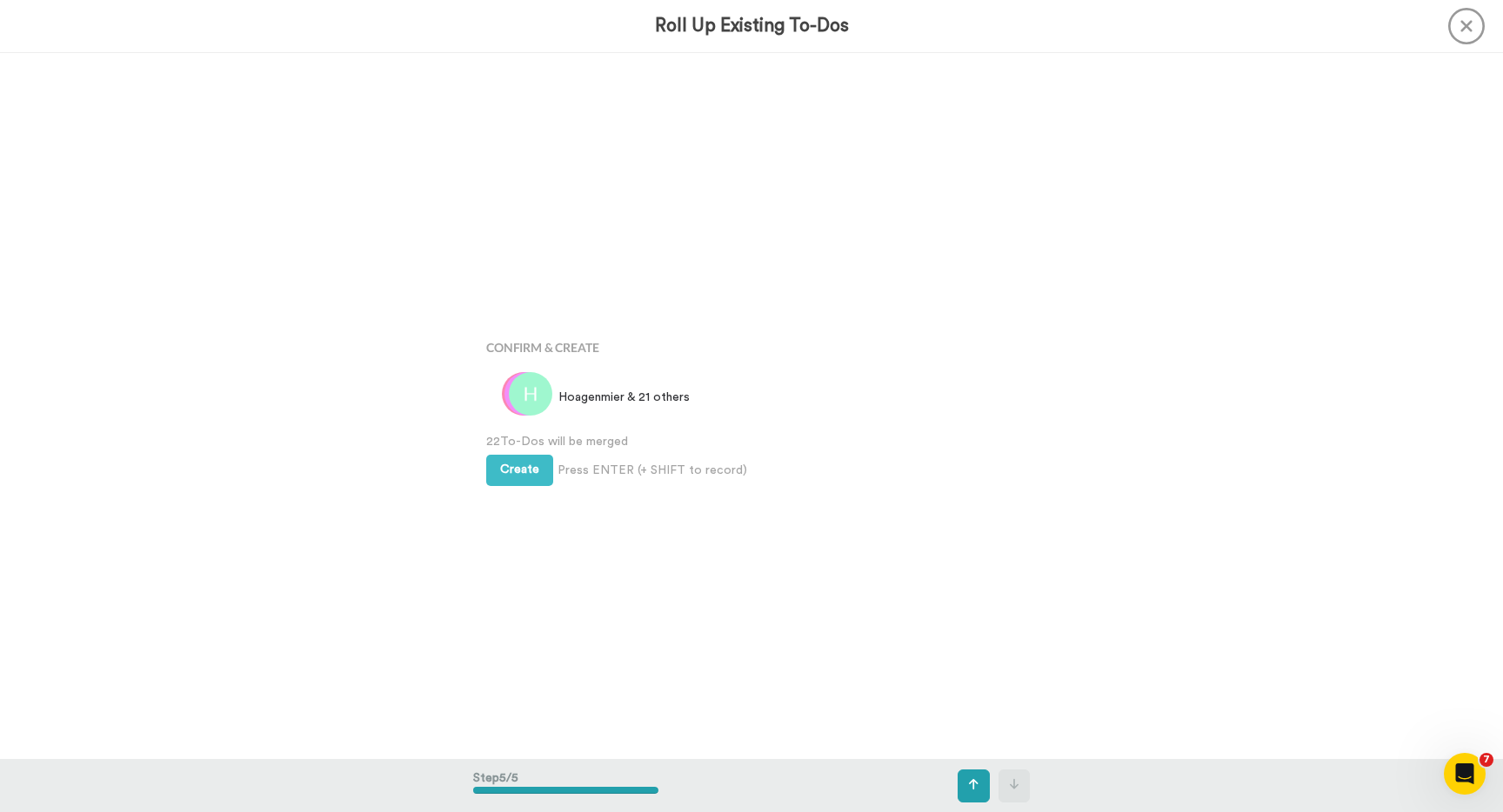
scroll to position [2824, 0]
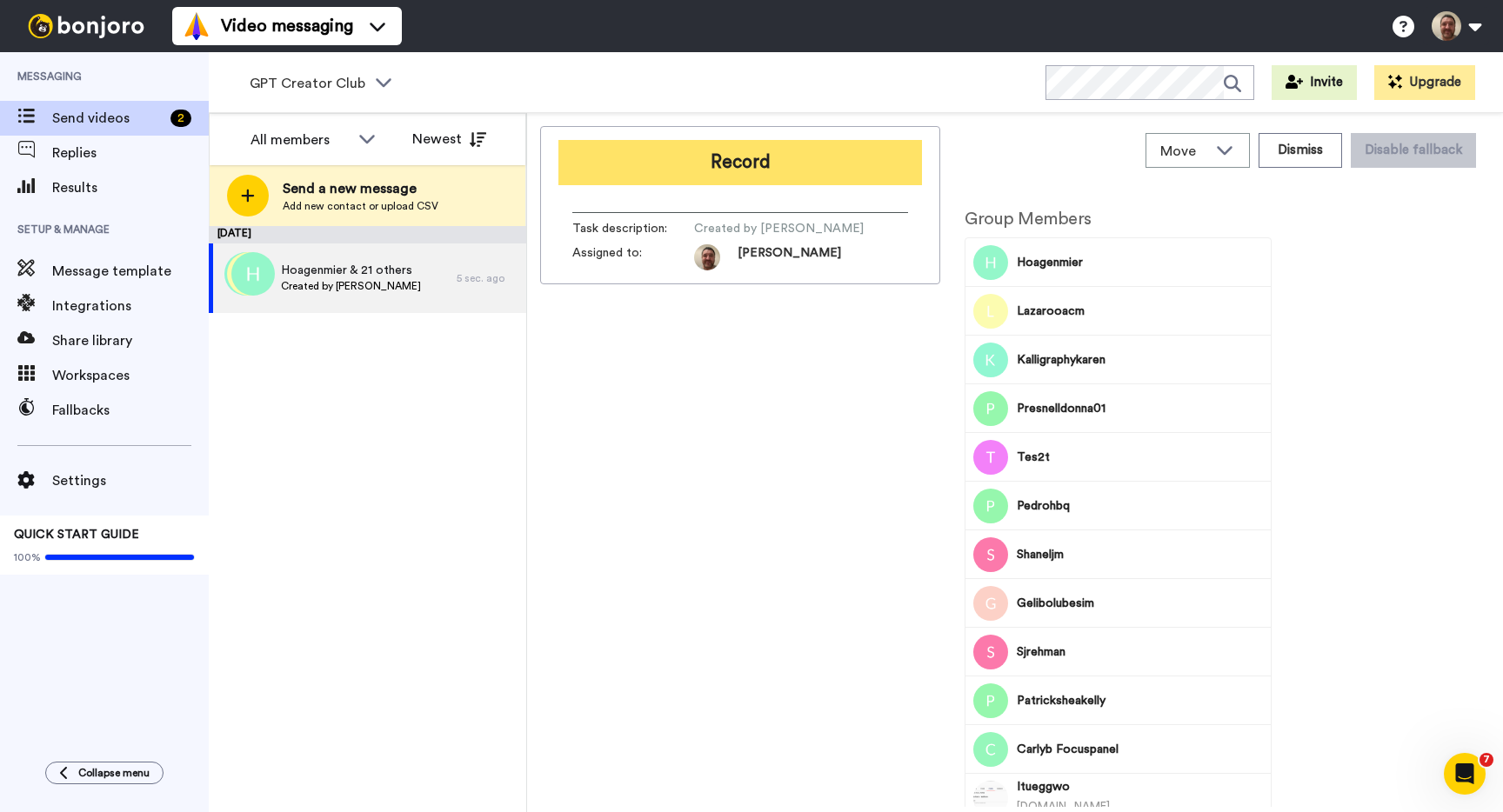
click at [813, 144] on button "Record" at bounding box center [740, 162] width 364 height 45
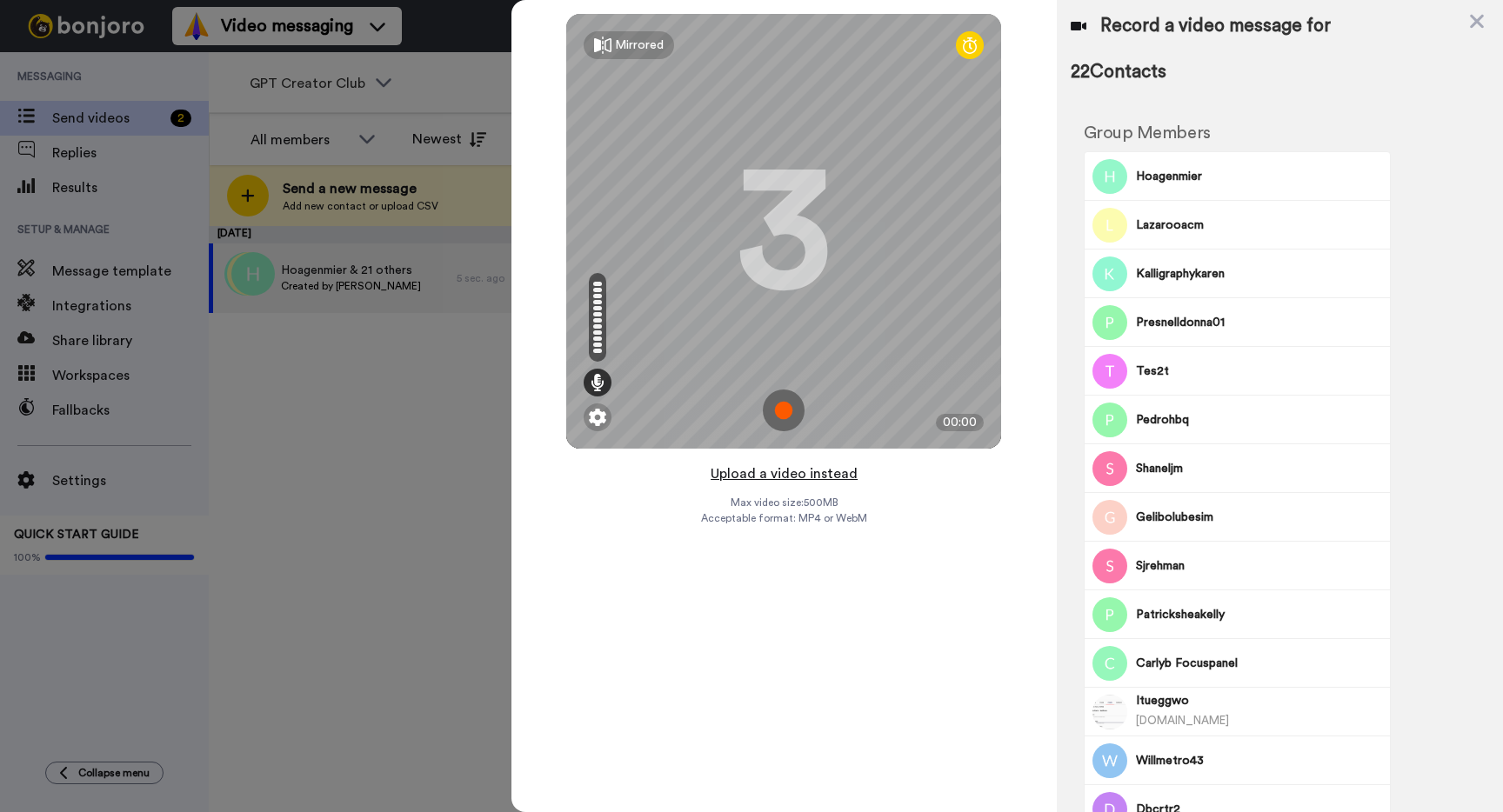
click at [786, 469] on button "Upload a video instead" at bounding box center [784, 474] width 157 height 23
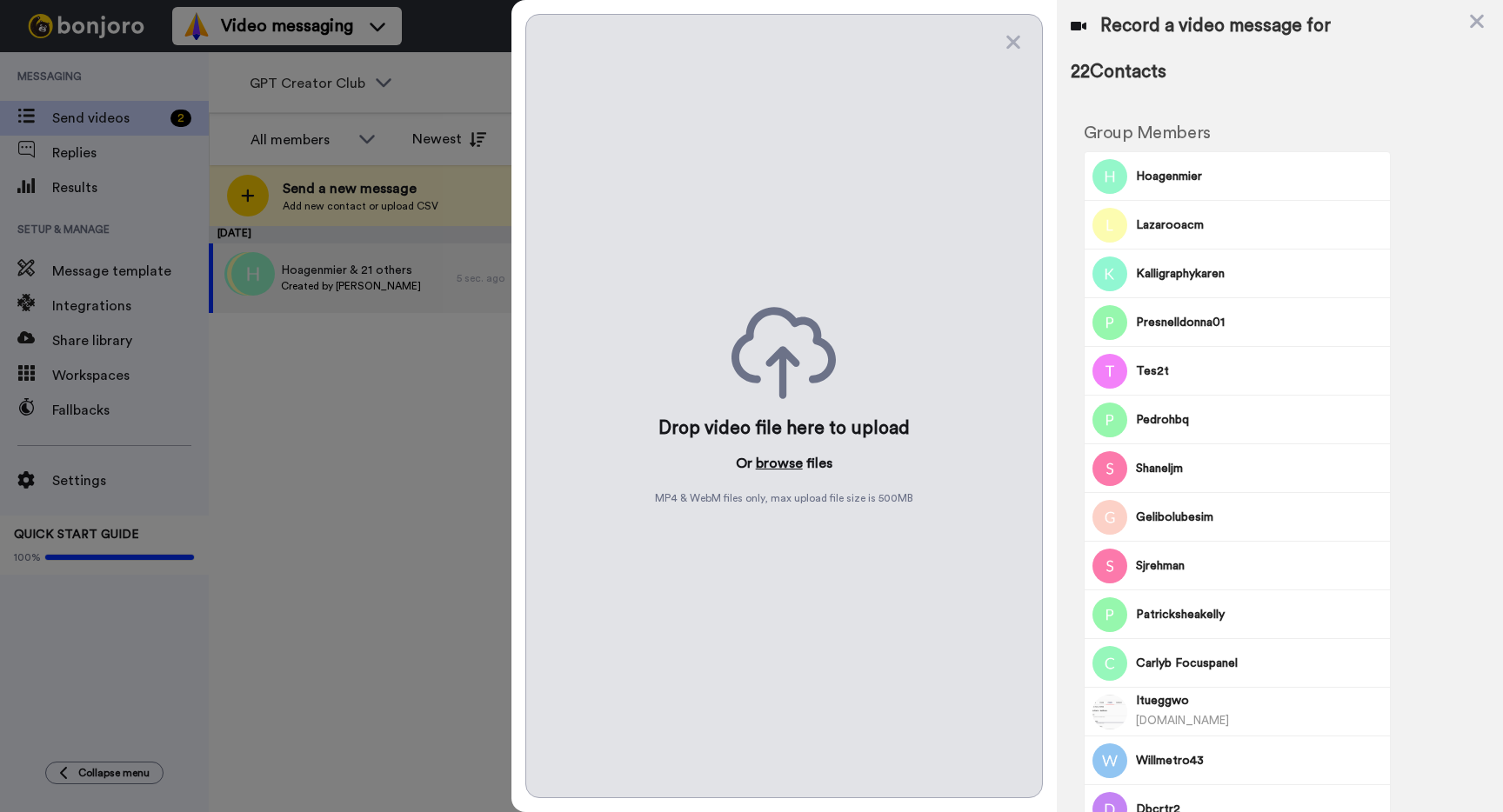
click at [785, 462] on button "browse" at bounding box center [779, 463] width 47 height 21
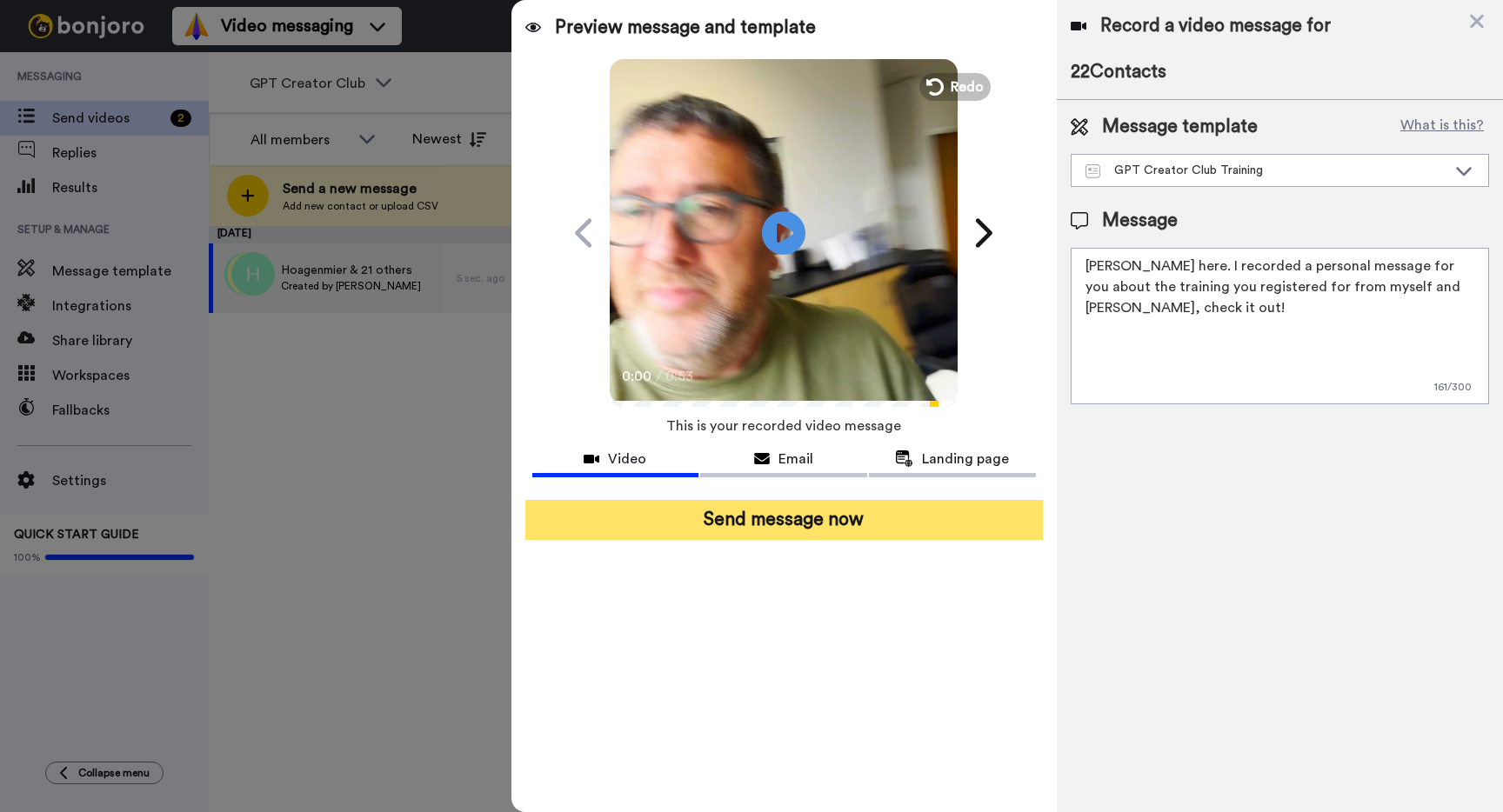
click at [801, 504] on button "Send message now" at bounding box center [784, 520] width 517 height 40
